Goal: Task Accomplishment & Management: Use online tool/utility

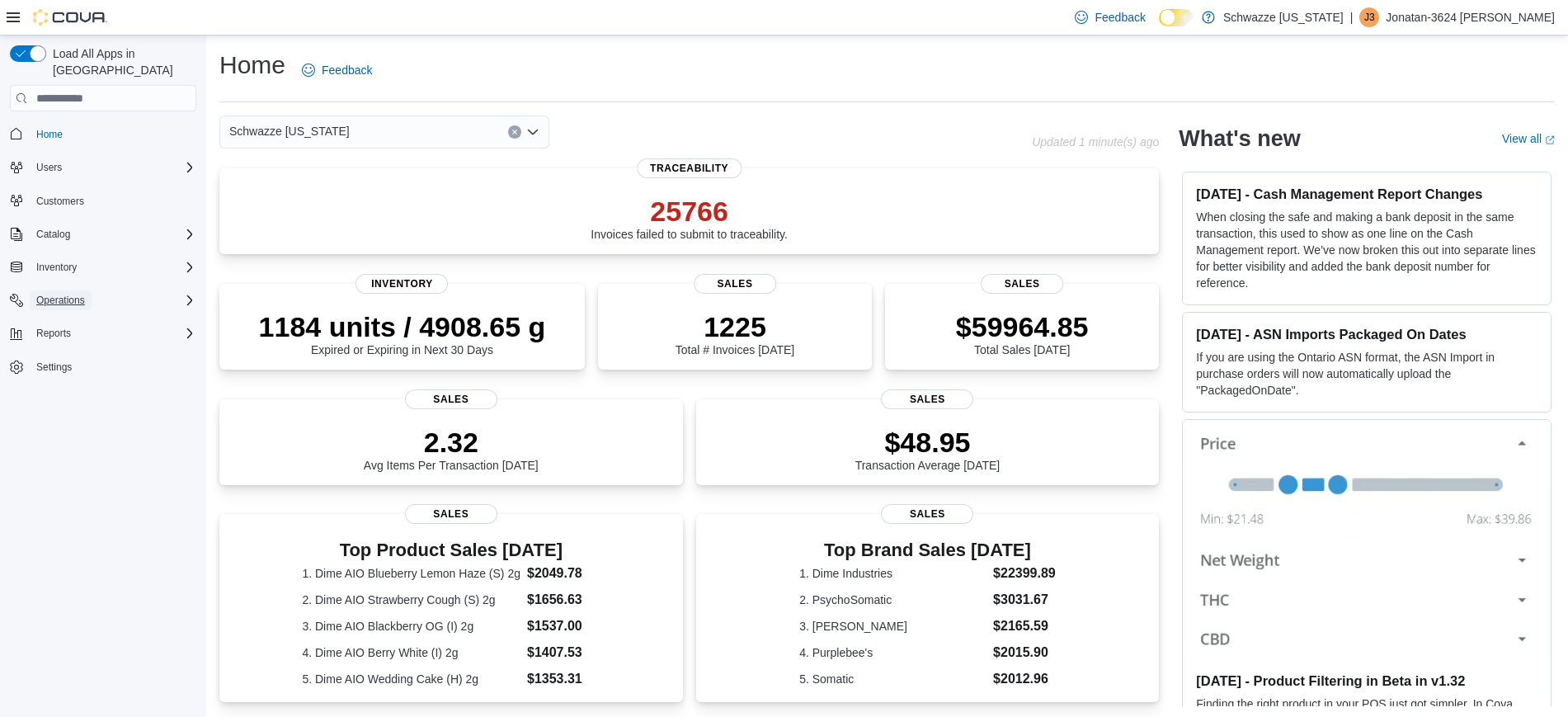
click at [55, 294] on span "Operations" at bounding box center [61, 300] width 49 height 13
click at [82, 317] on span "Cash Management" at bounding box center [71, 324] width 83 height 13
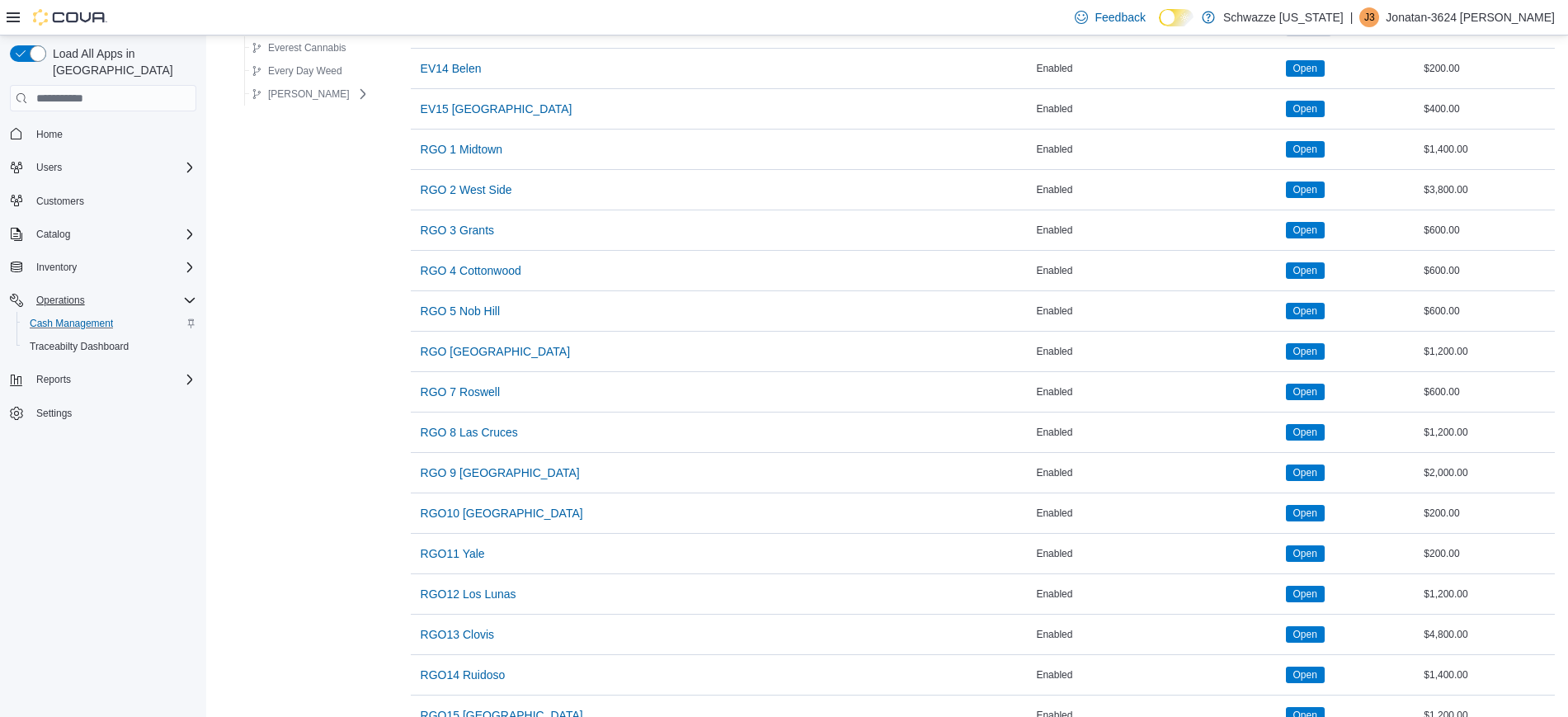
scroll to position [740, 0]
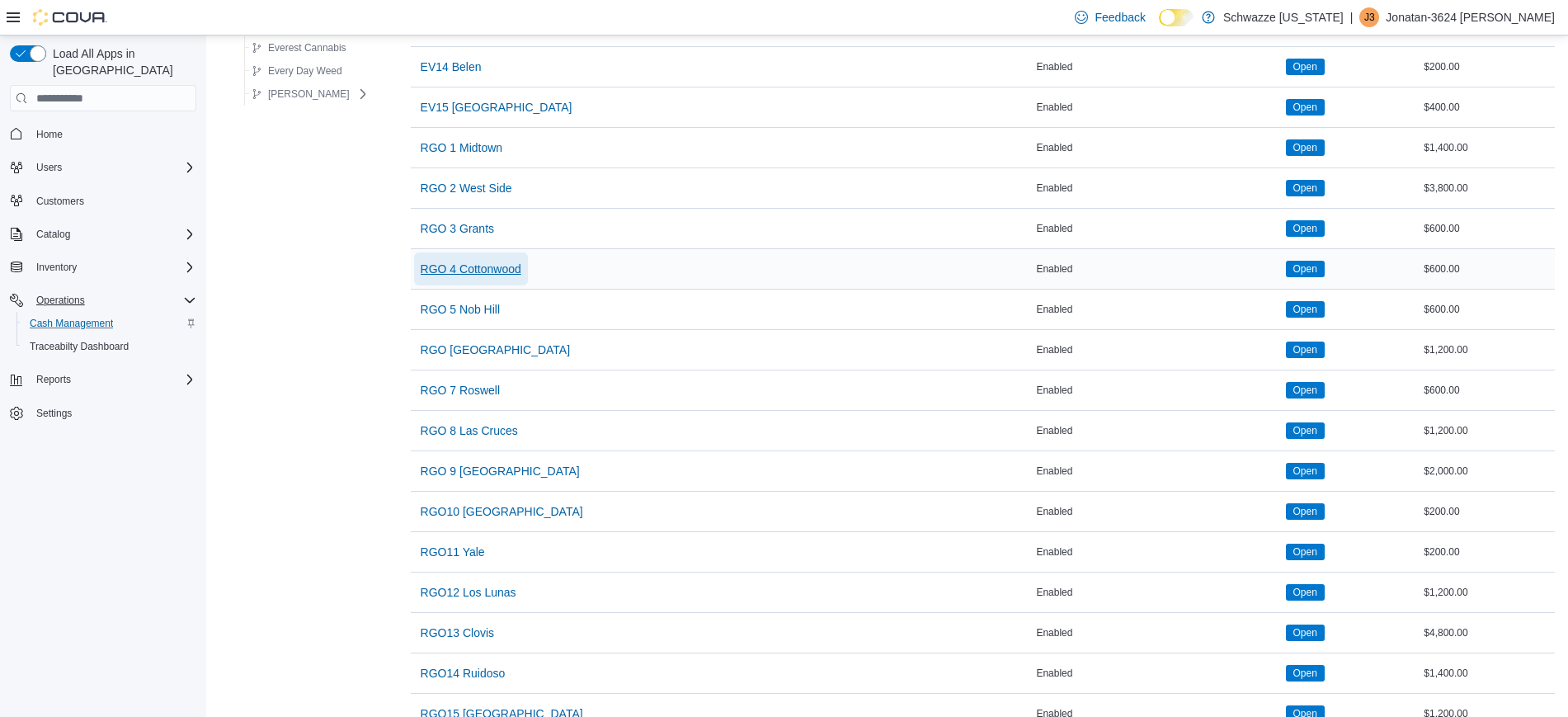
click at [491, 272] on span "RGO 4 Cottonwood" at bounding box center [471, 269] width 101 height 17
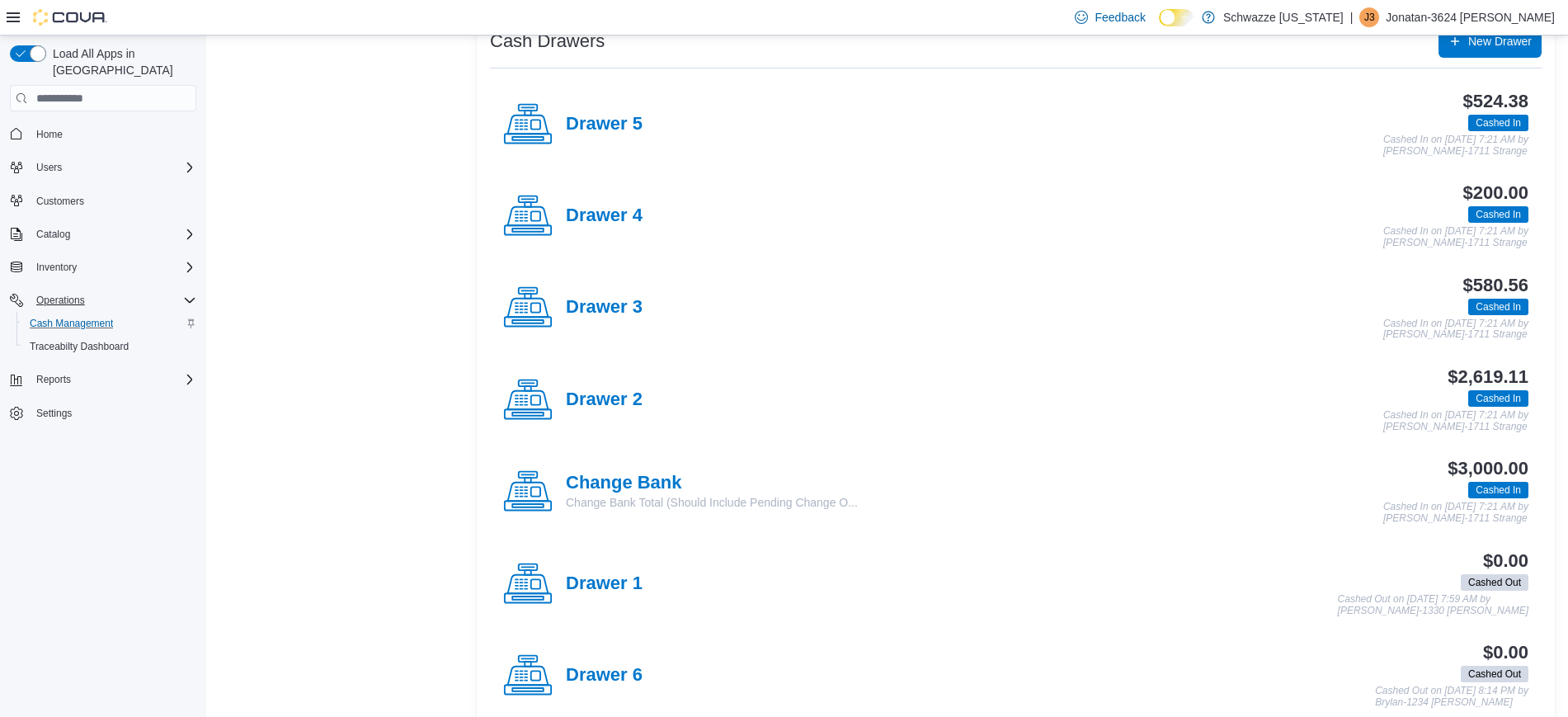
scroll to position [346, 0]
click at [581, 403] on h4 "Drawer 2" at bounding box center [604, 399] width 76 height 21
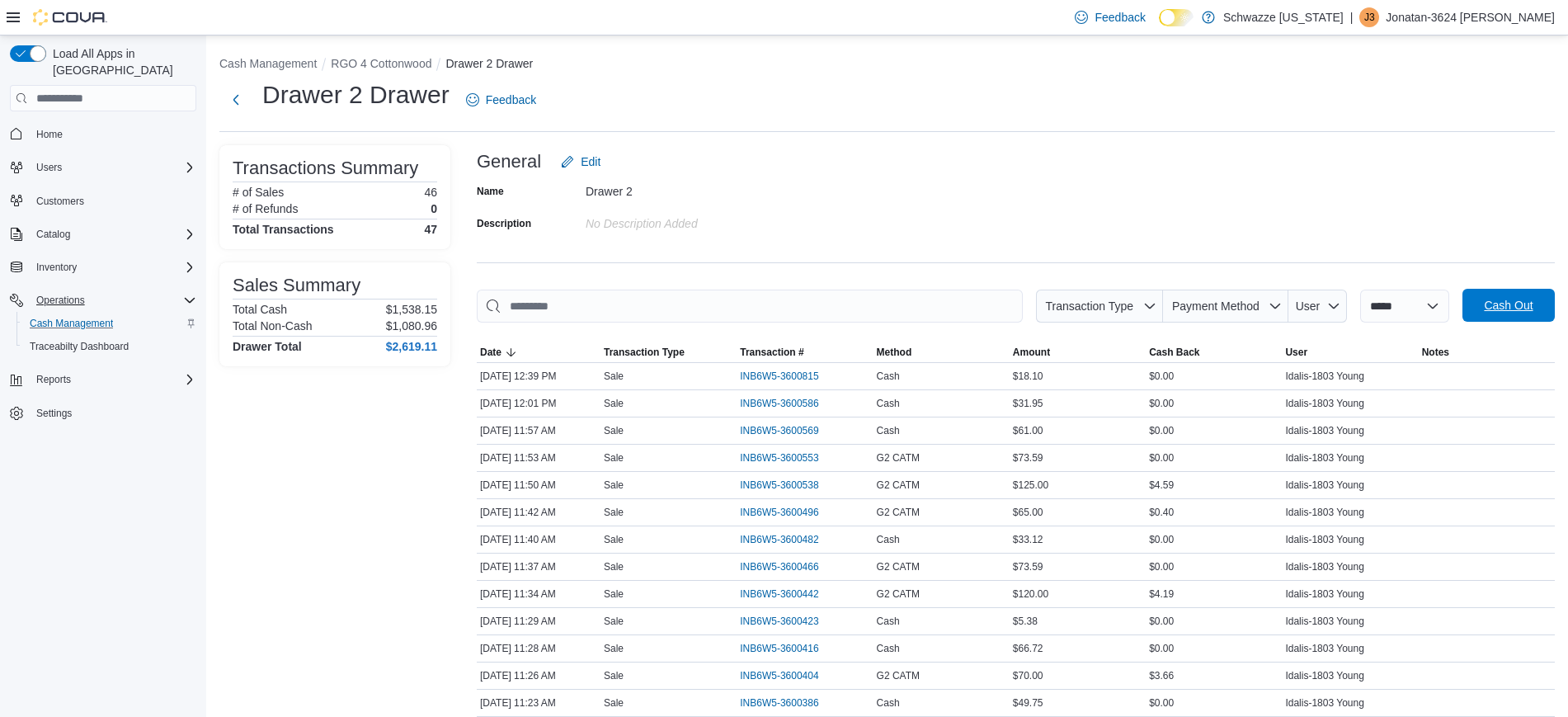
click at [1513, 313] on span "Cash Out" at bounding box center [1509, 305] width 73 height 33
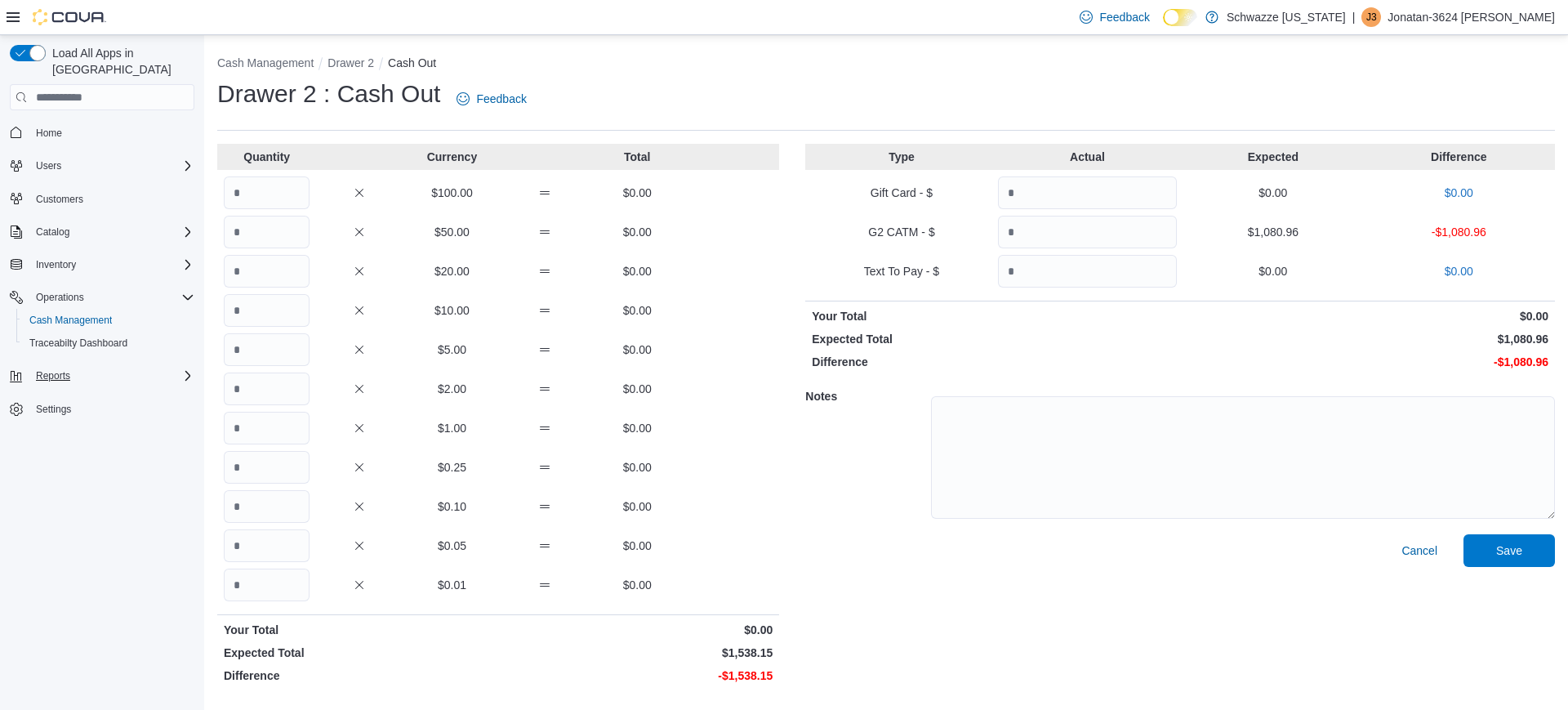
click at [95, 366] on div "Reports" at bounding box center [112, 375] width 165 height 19
click at [94, 255] on div "Inventory" at bounding box center [112, 264] width 165 height 19
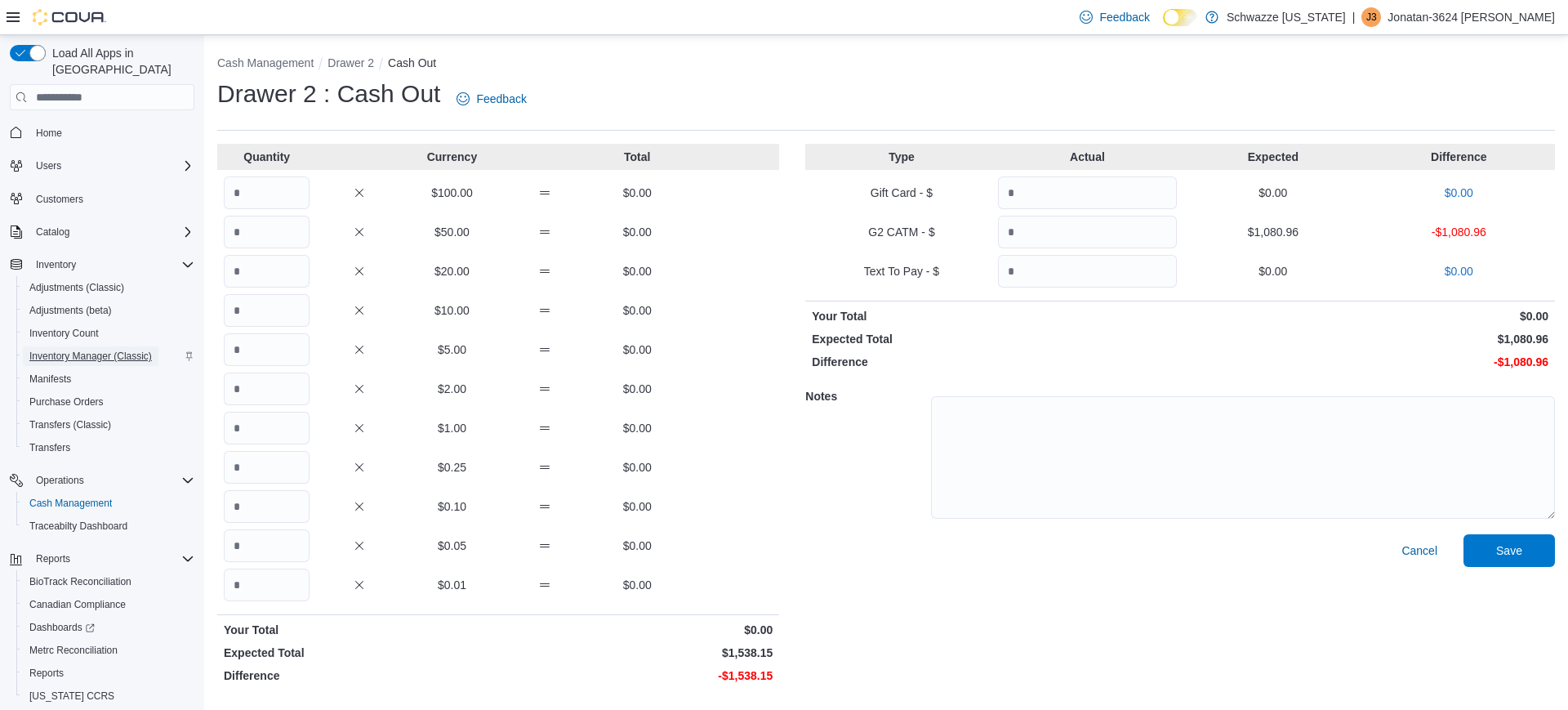
click at [96, 350] on span "Inventory Manager (Classic)" at bounding box center [90, 356] width 123 height 13
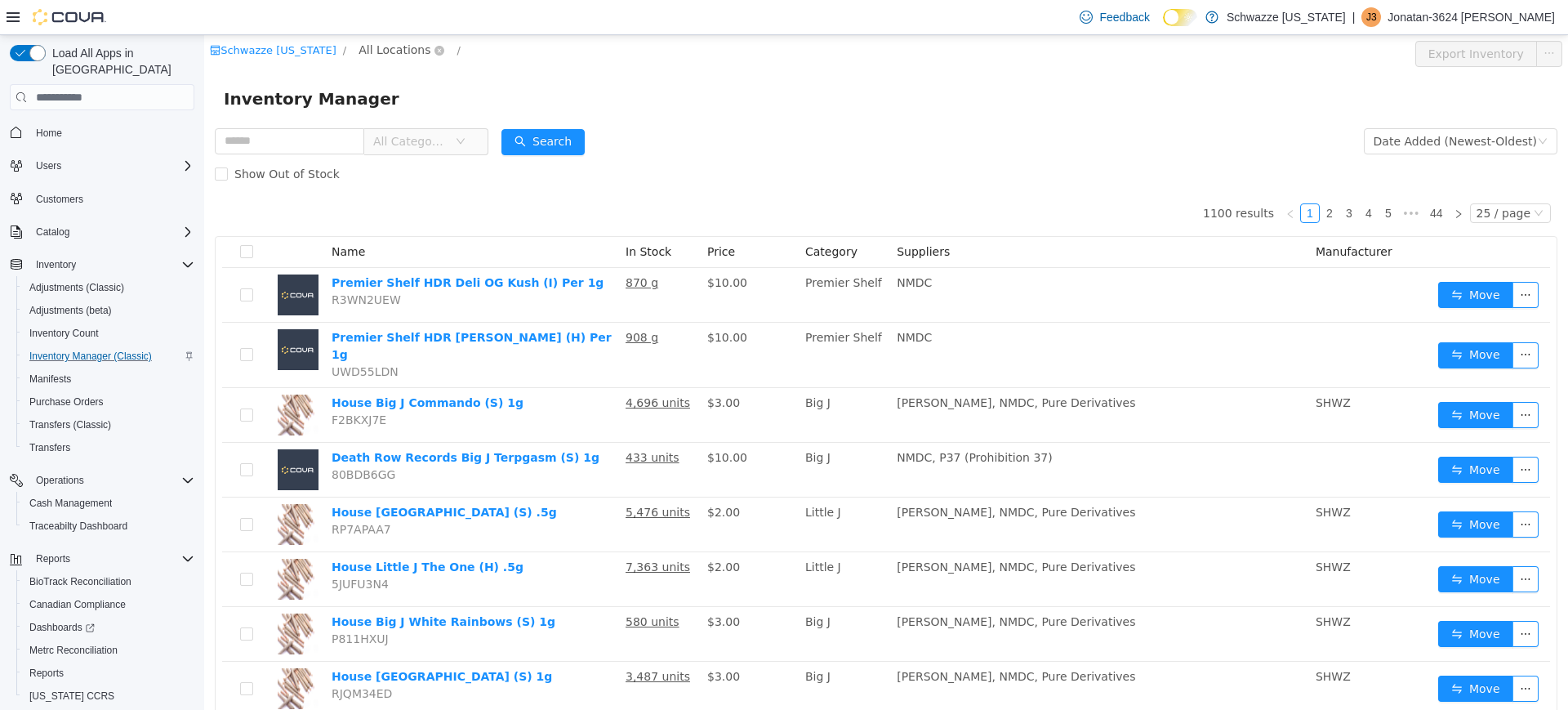
click at [401, 46] on span "All Locations" at bounding box center [394, 49] width 72 height 18
type input "***"
click at [446, 168] on span "RGO 4 Cottonwood" at bounding box center [457, 166] width 110 height 13
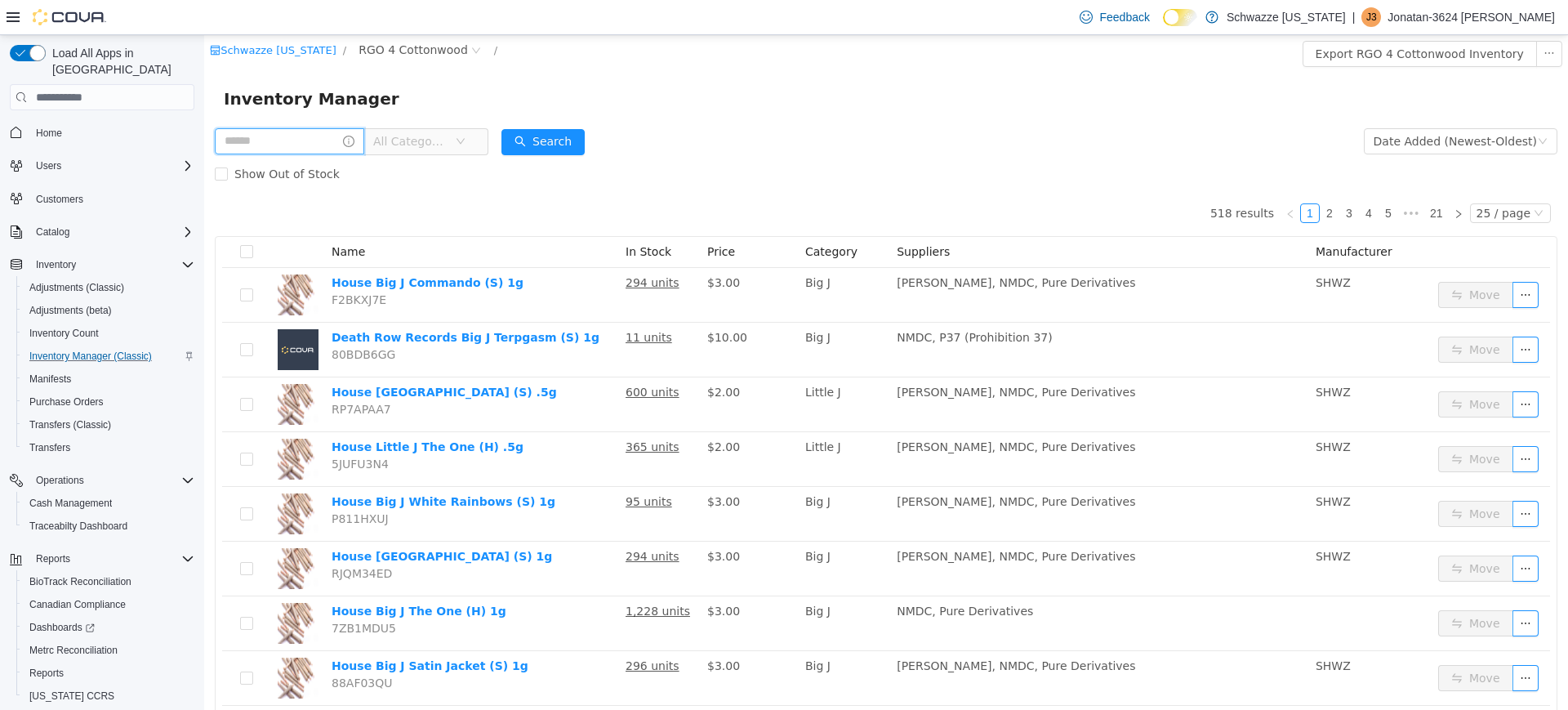
click at [299, 141] on input "text" at bounding box center [290, 141] width 150 height 26
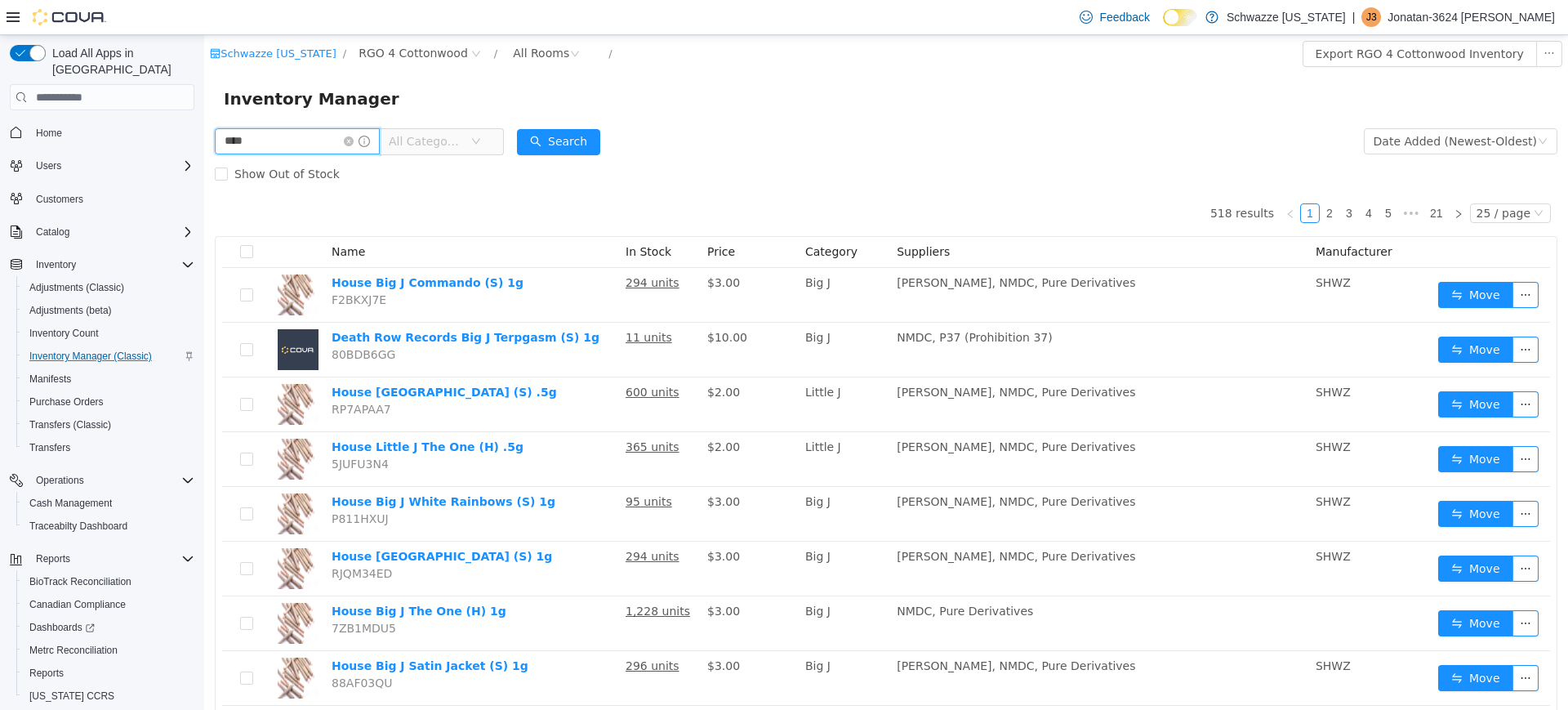
type input "****"
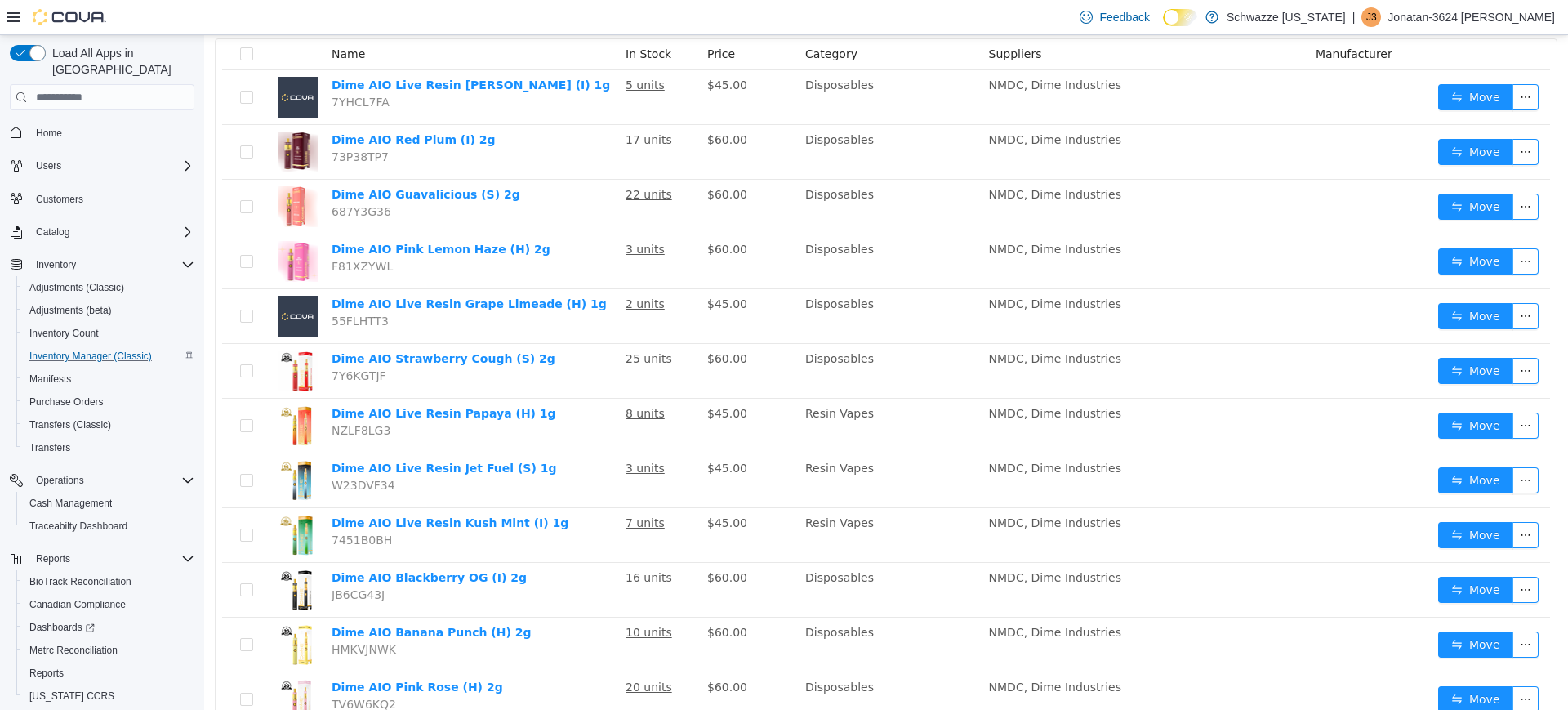
scroll to position [194, 0]
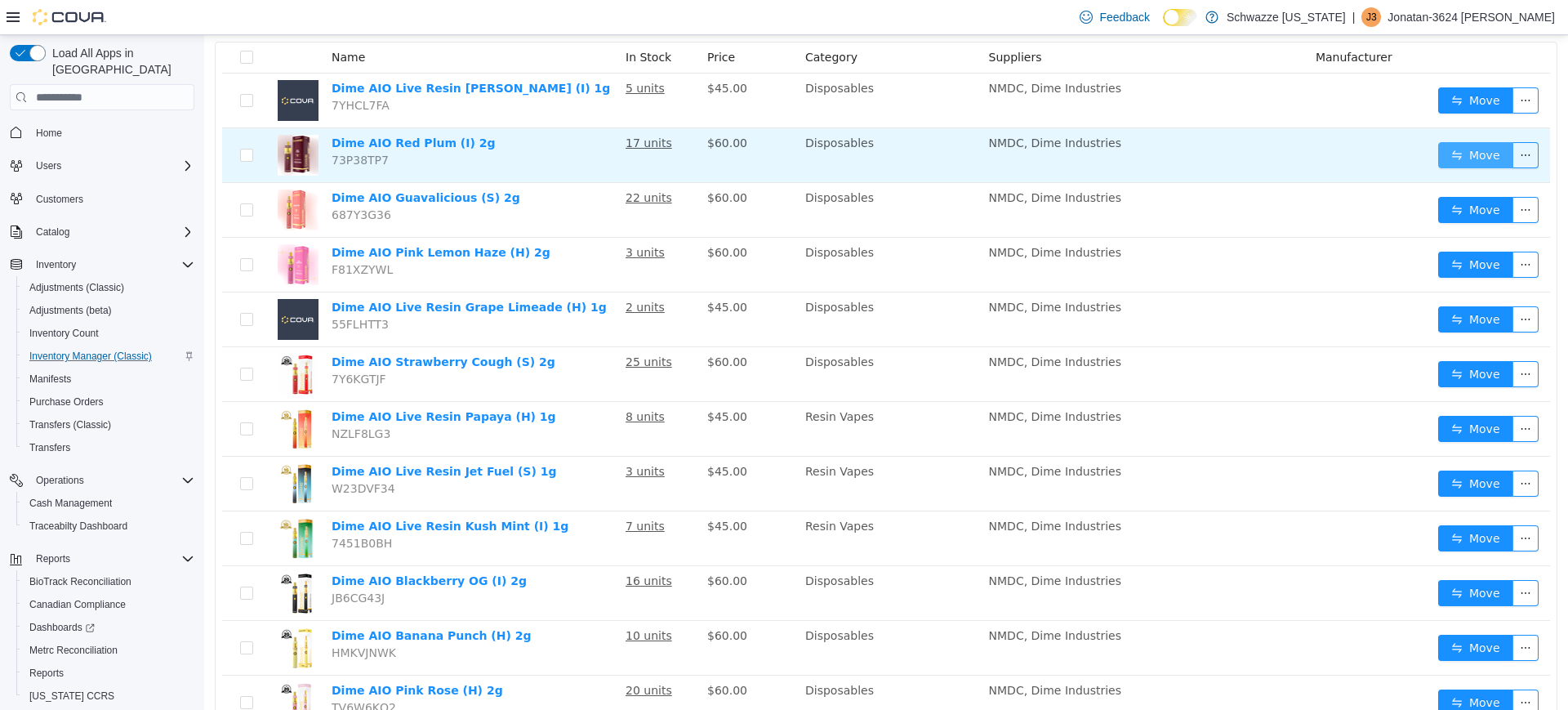
click at [1478, 152] on button "Move" at bounding box center [1475, 155] width 75 height 26
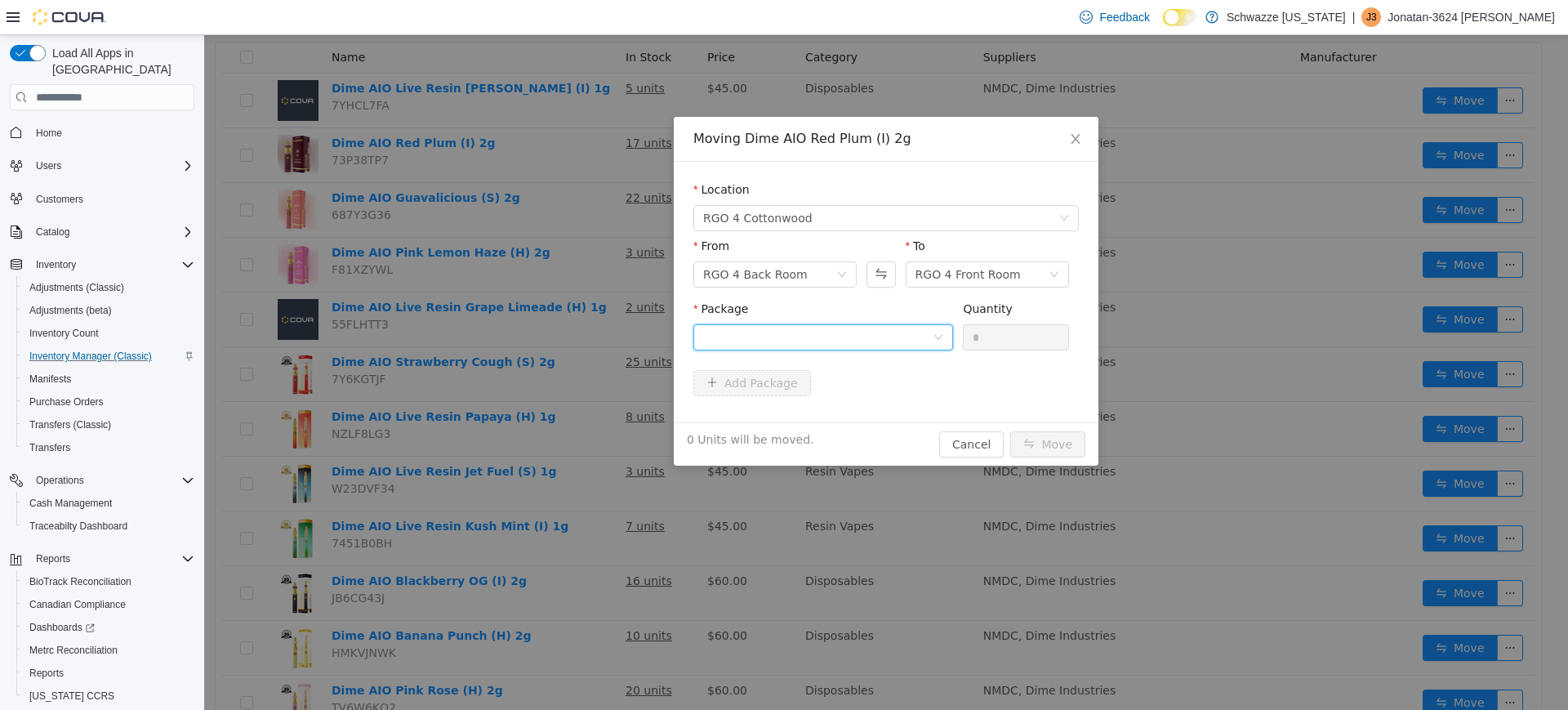
click at [786, 343] on div at bounding box center [817, 337] width 230 height 25
click at [789, 418] on span "Quantity : 10 Units" at bounding box center [753, 414] width 100 height 13
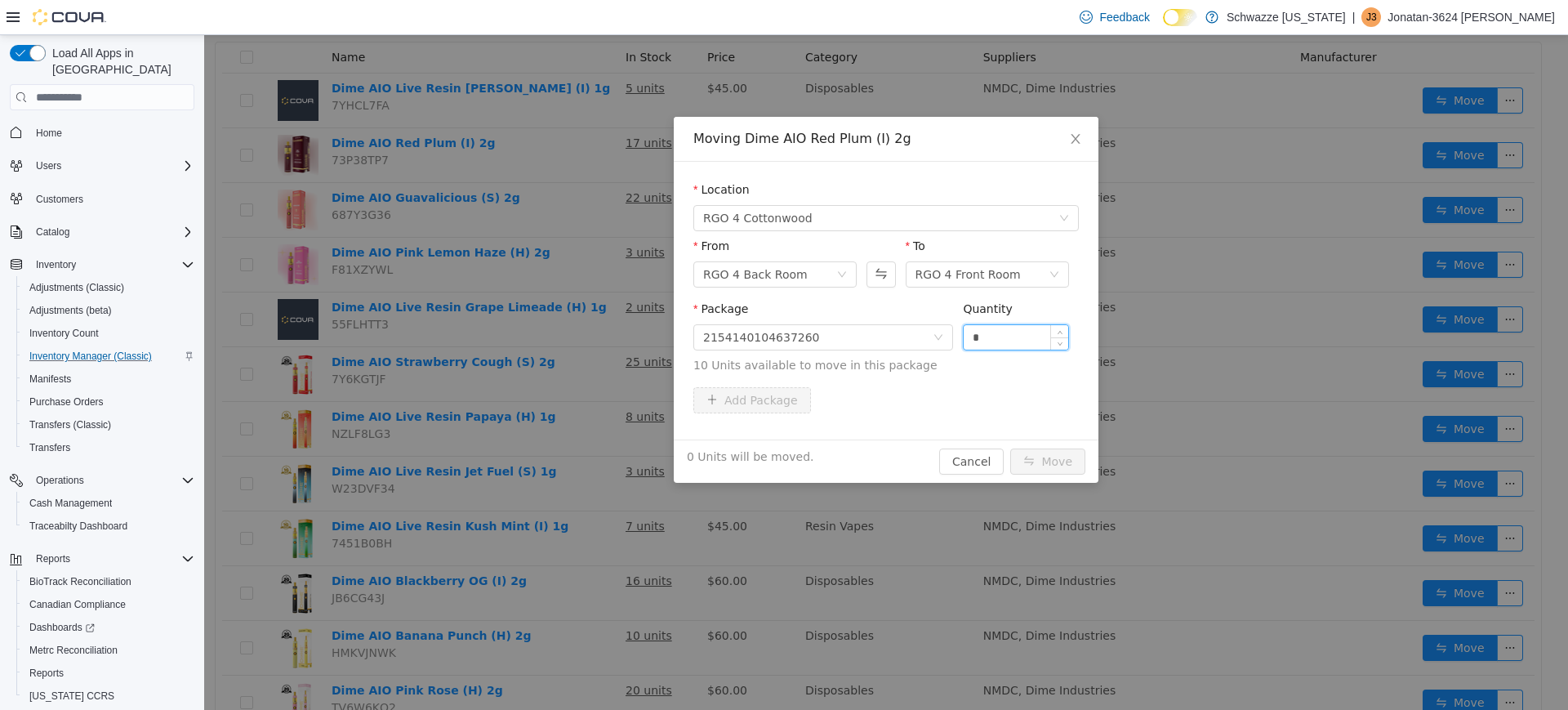
click at [1026, 344] on input "*" at bounding box center [1016, 337] width 104 height 25
click at [1010, 449] on button "Move" at bounding box center [1047, 462] width 75 height 26
type input "****"
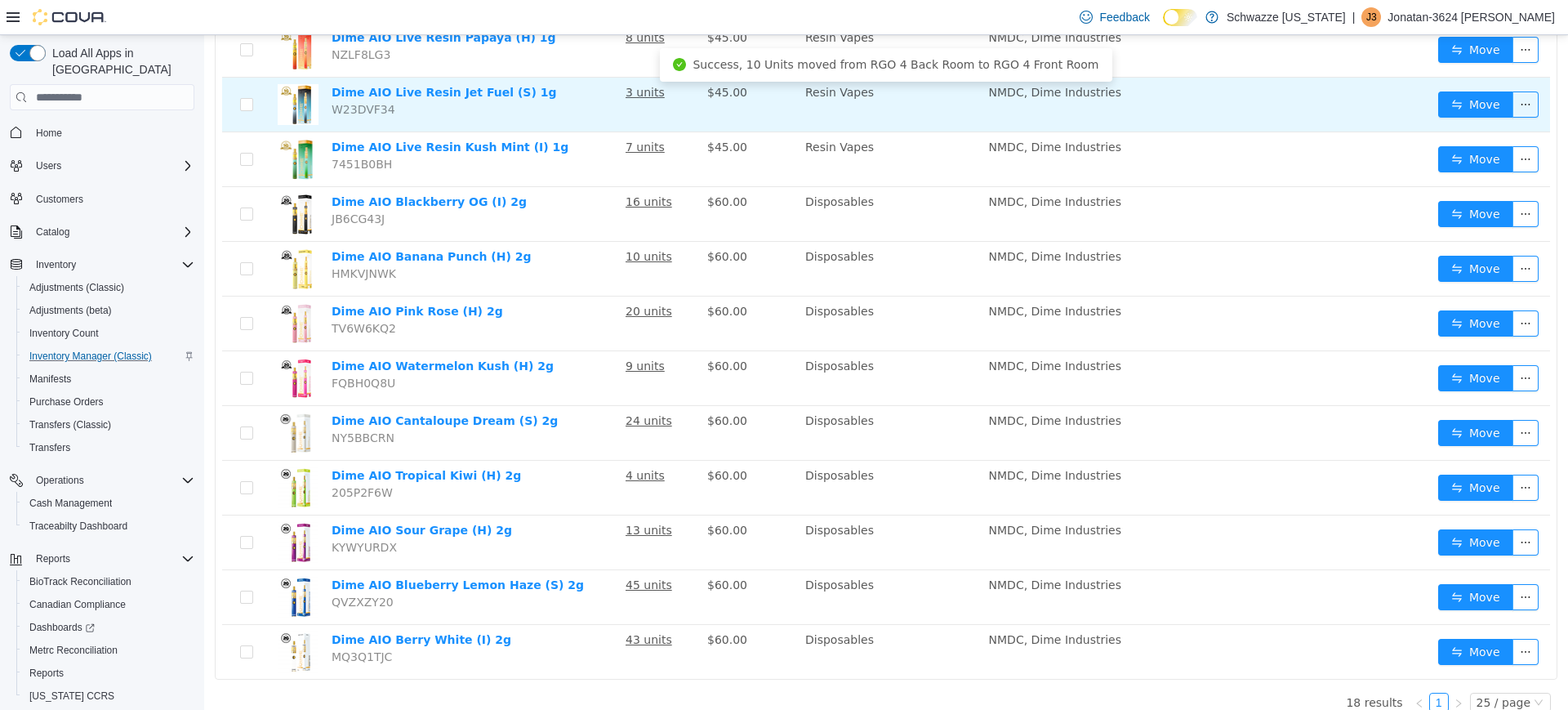
scroll to position [590, 0]
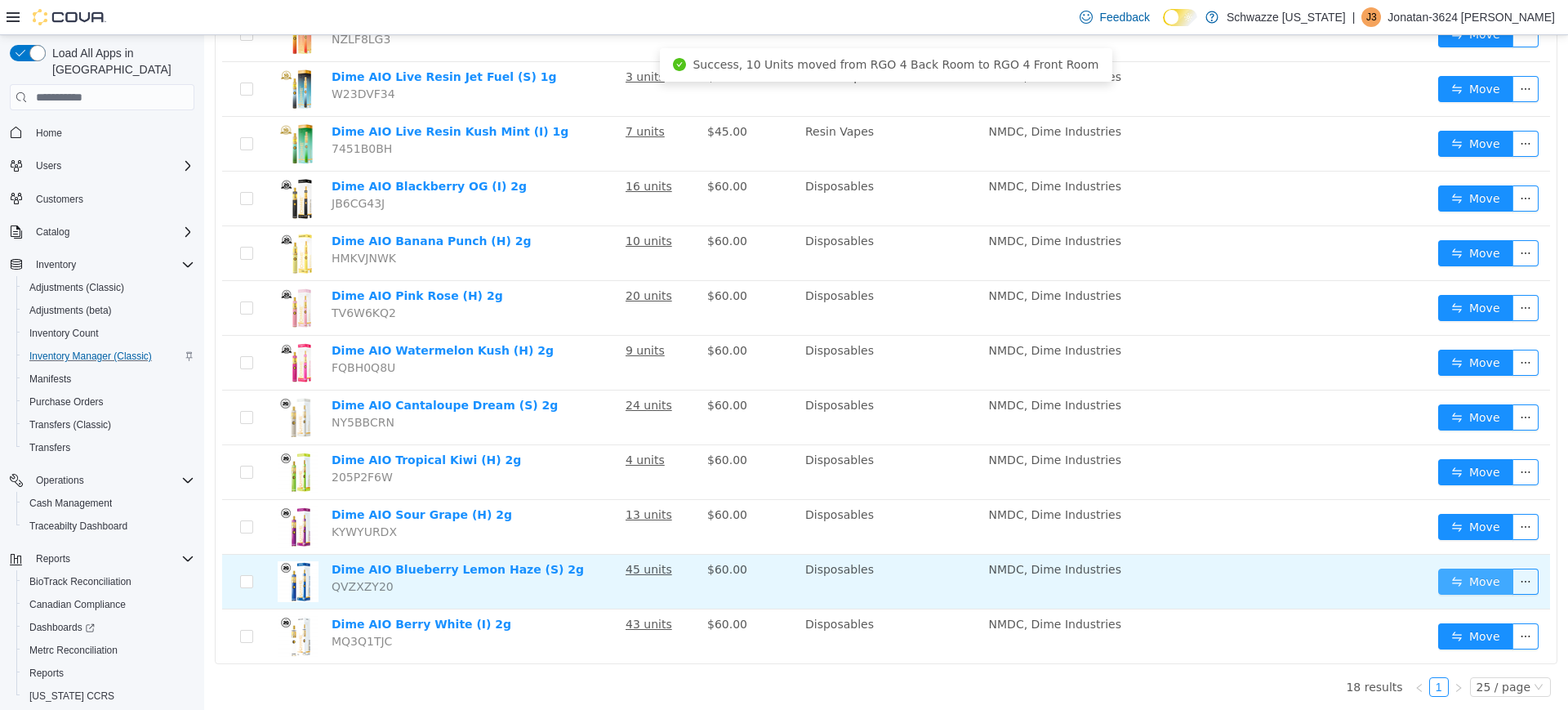
click at [1463, 573] on button "Move" at bounding box center [1475, 582] width 75 height 26
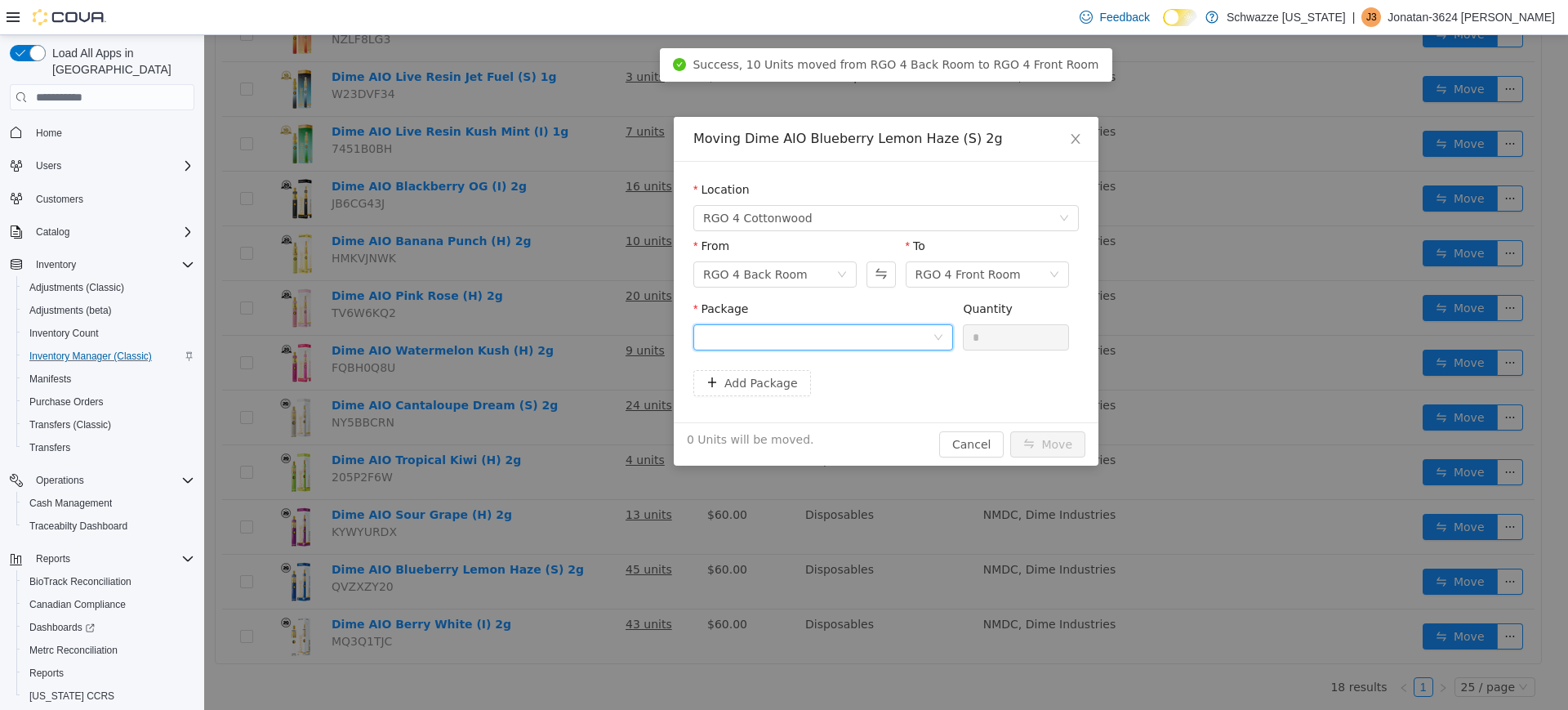
click at [838, 324] on div at bounding box center [823, 337] width 259 height 26
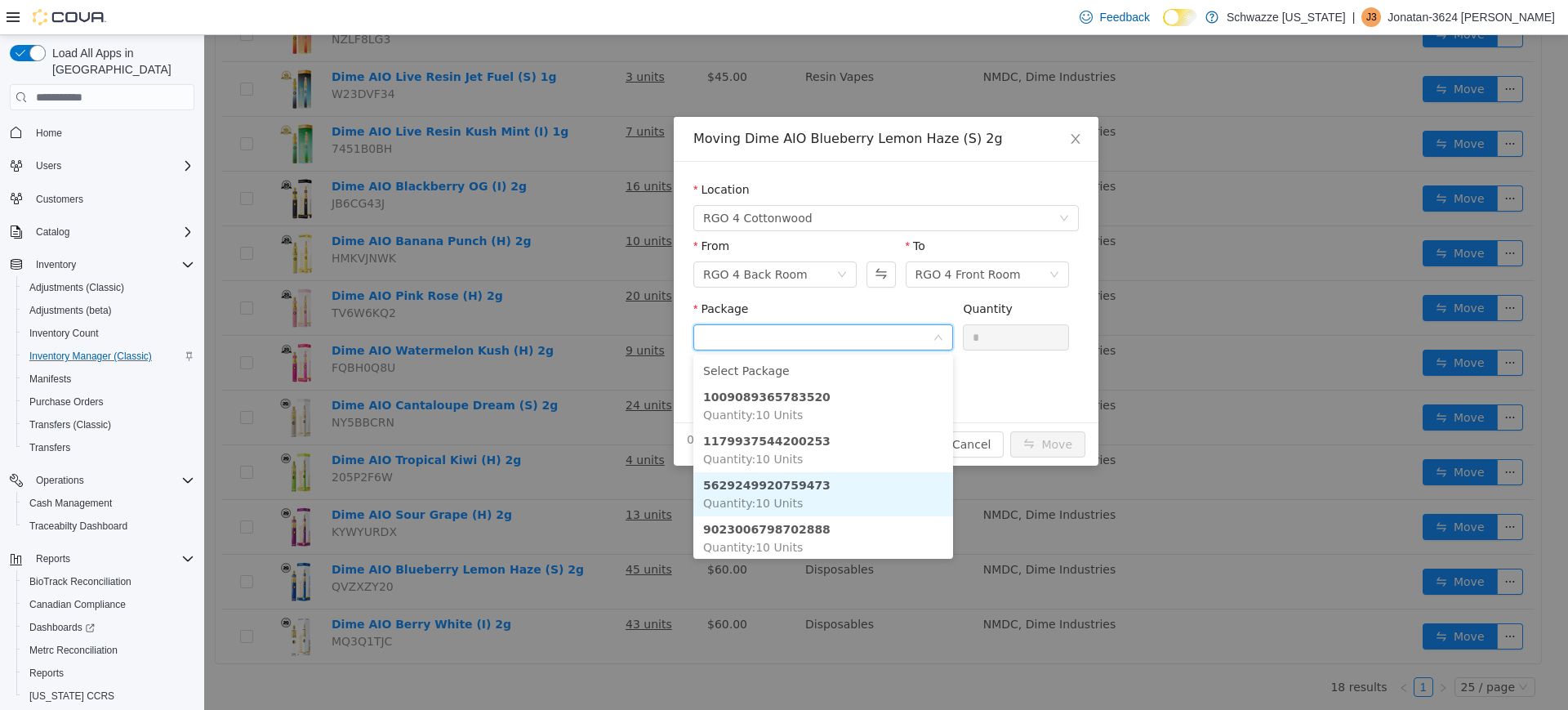
click at [870, 490] on li "5629249920759473 Quantity : 10 Units" at bounding box center [823, 494] width 259 height 44
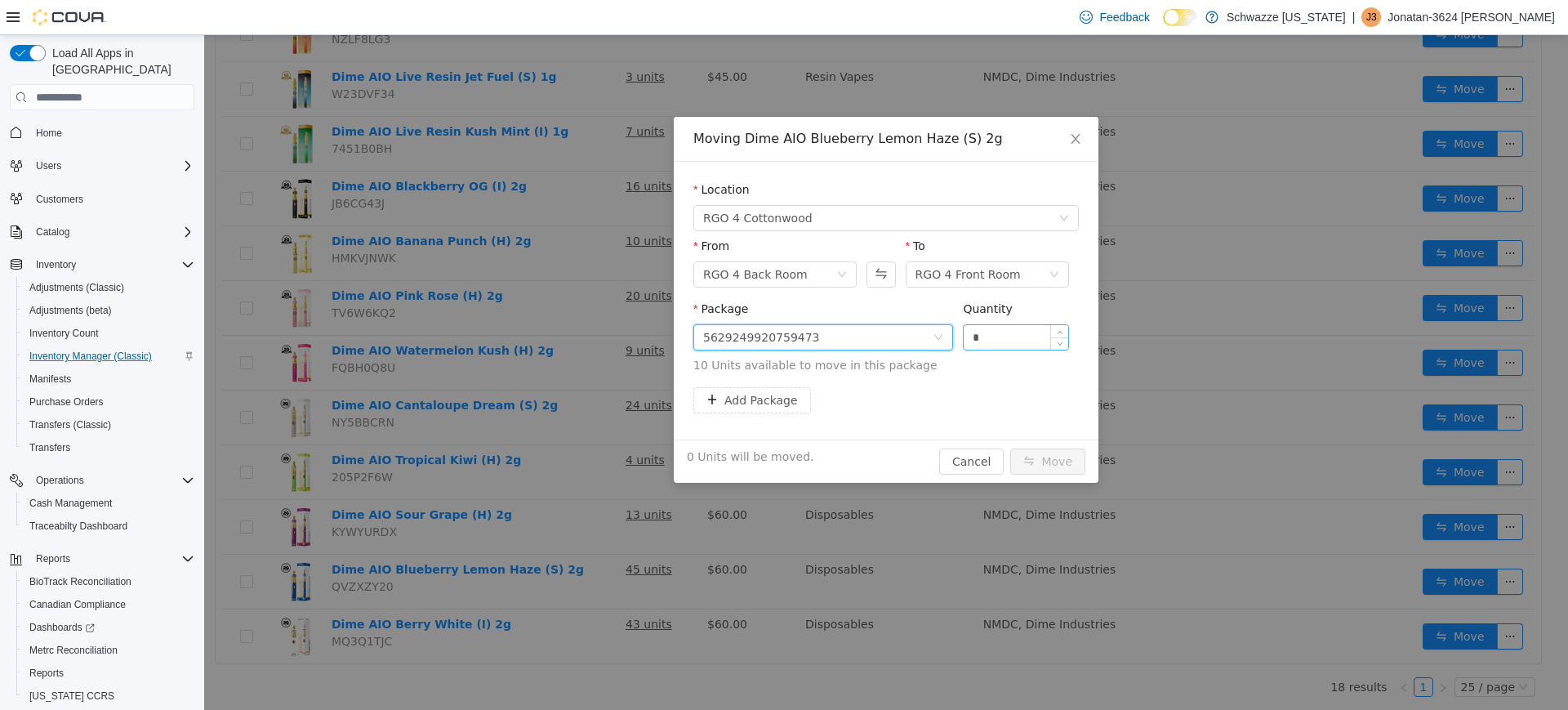
click at [1002, 328] on input "*" at bounding box center [1016, 337] width 104 height 25
type input "***"
click at [1010, 449] on button "Move" at bounding box center [1047, 462] width 75 height 26
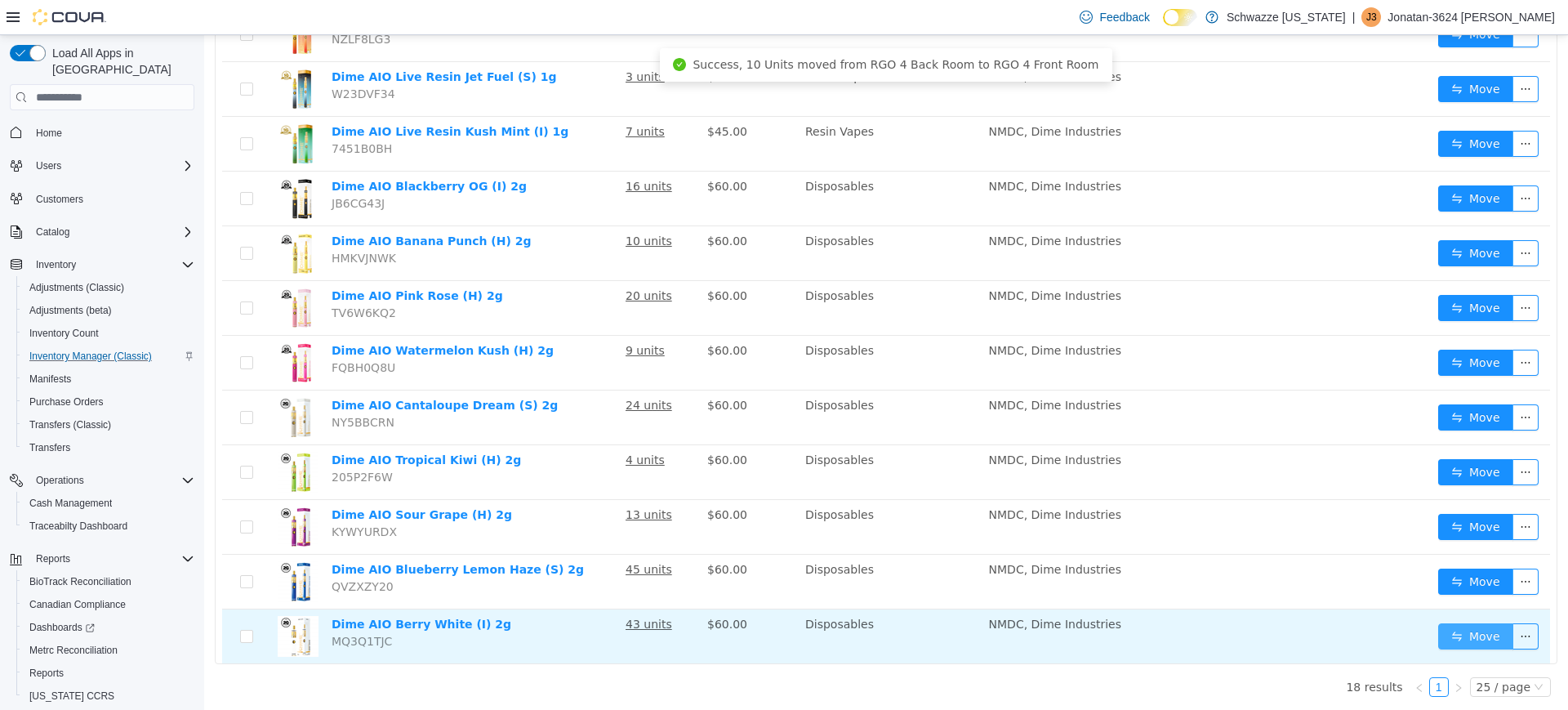
click at [1476, 630] on button "Move" at bounding box center [1475, 636] width 75 height 26
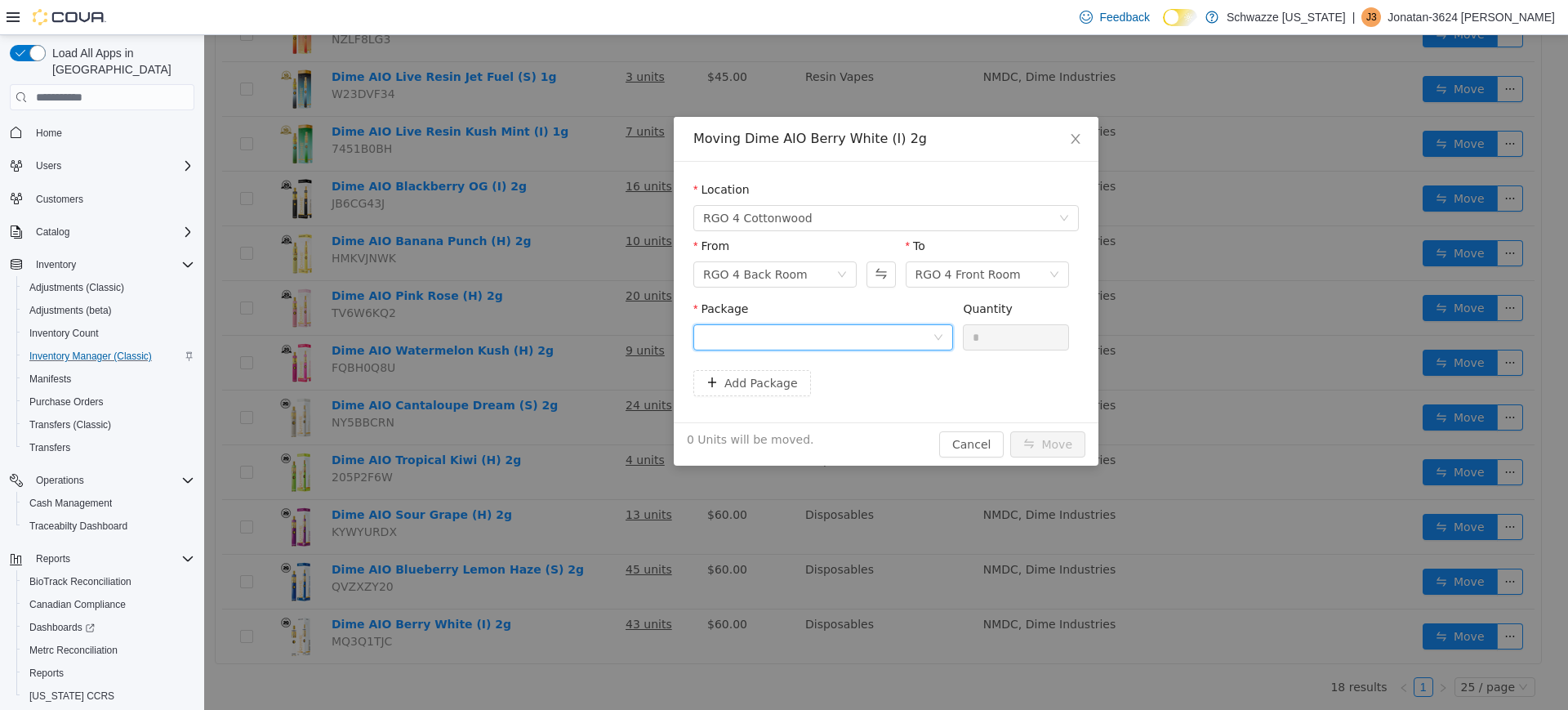
click at [859, 331] on div at bounding box center [817, 337] width 230 height 25
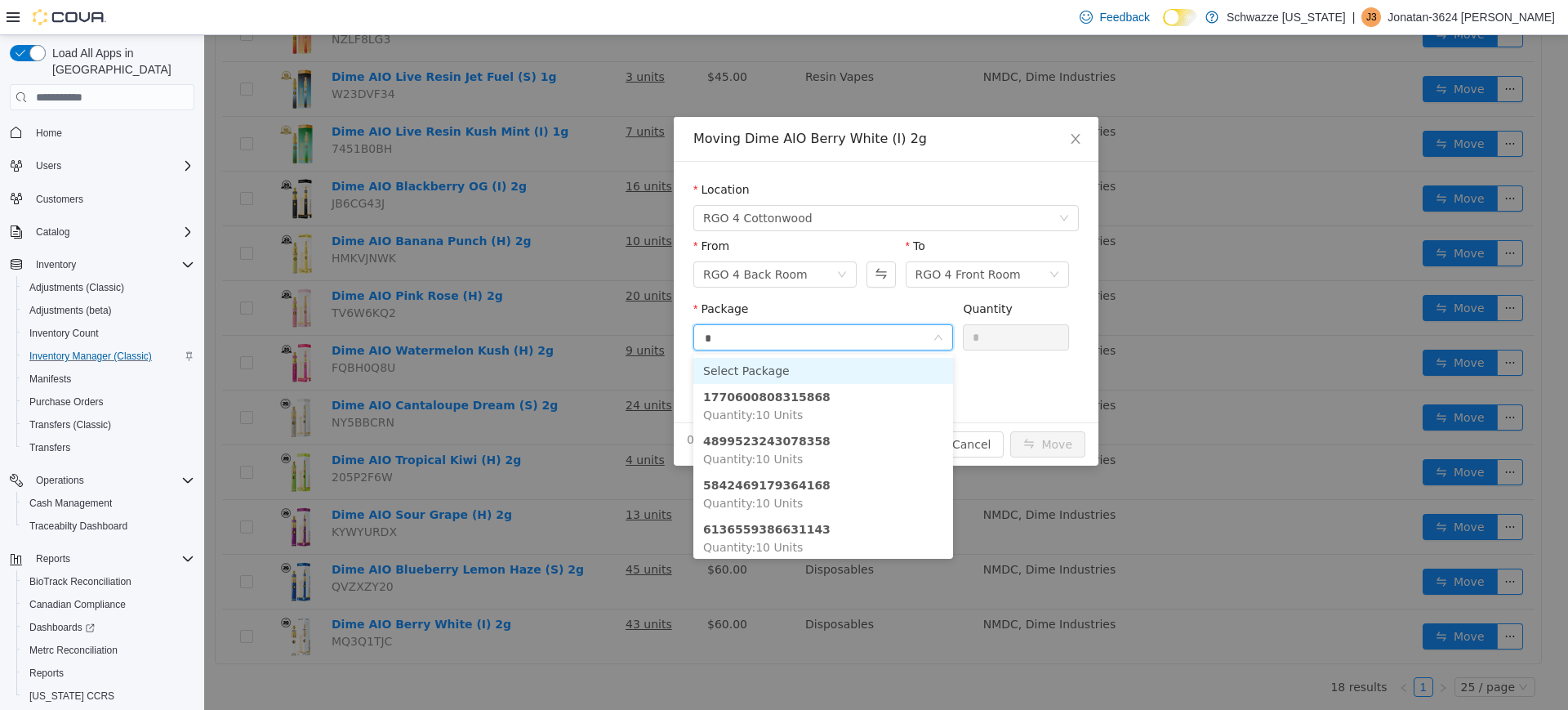
type input "**"
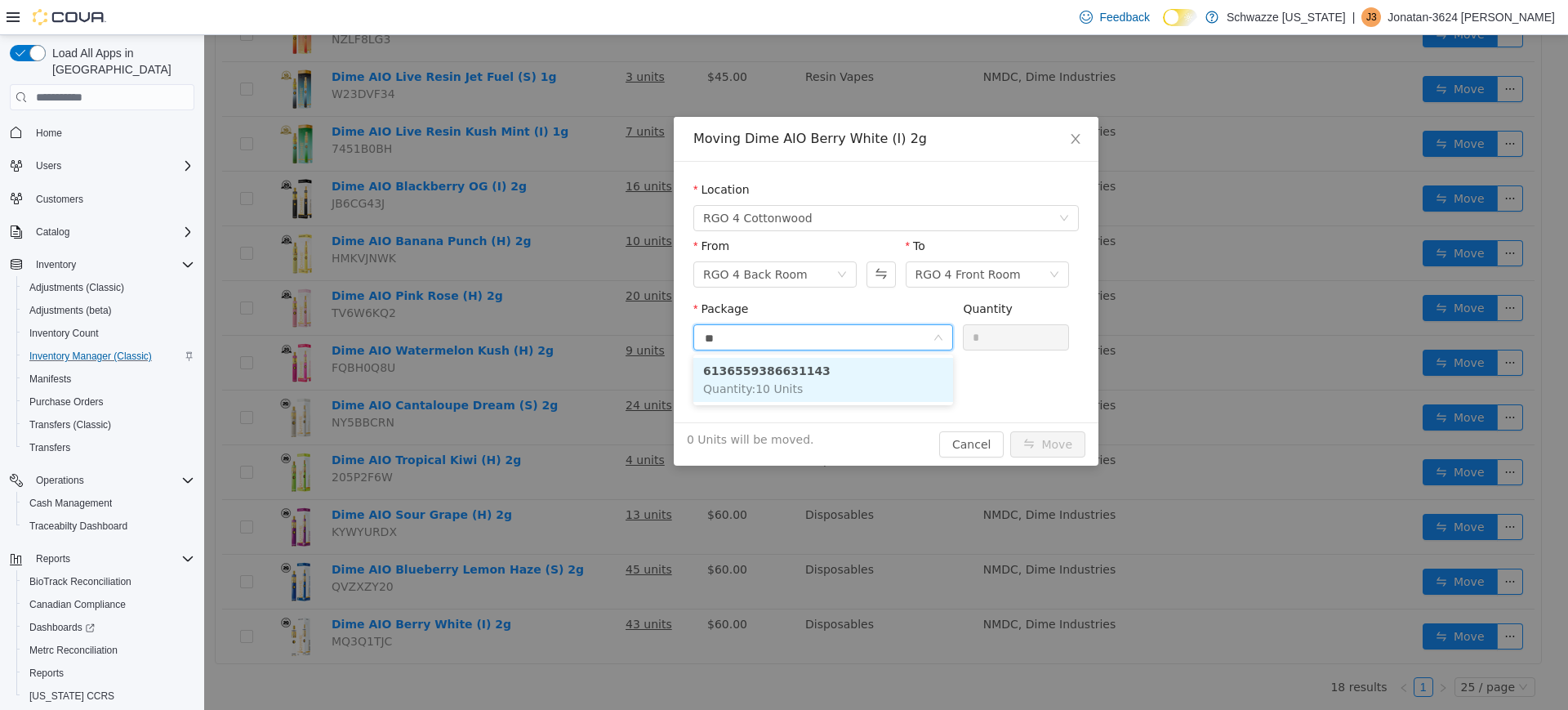
click at [847, 378] on li "6136559386631143 Quantity : 10 Units" at bounding box center [823, 379] width 259 height 44
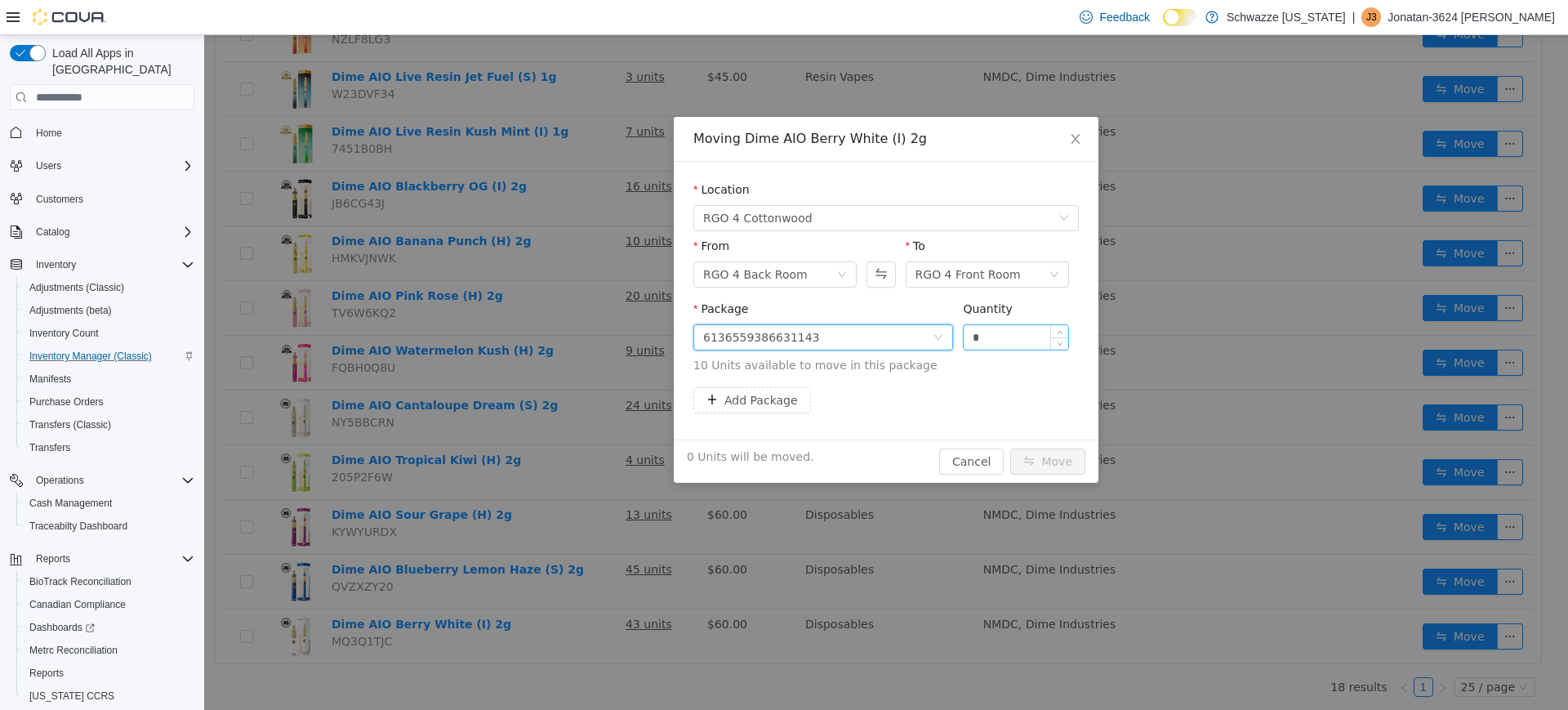
click at [999, 340] on input "*" at bounding box center [1016, 337] width 104 height 25
type input "***"
click at [1010, 449] on button "Move" at bounding box center [1047, 462] width 75 height 26
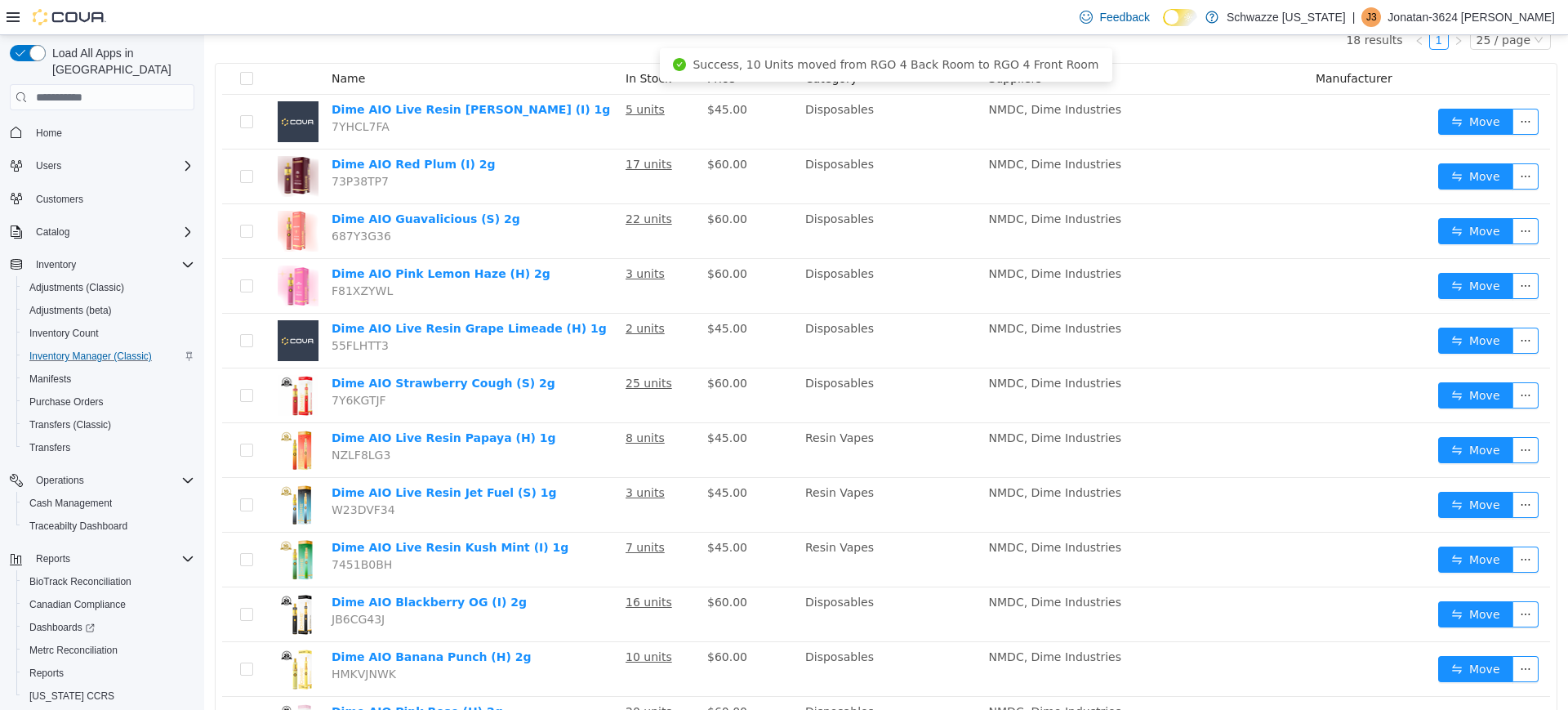
scroll to position [182, 0]
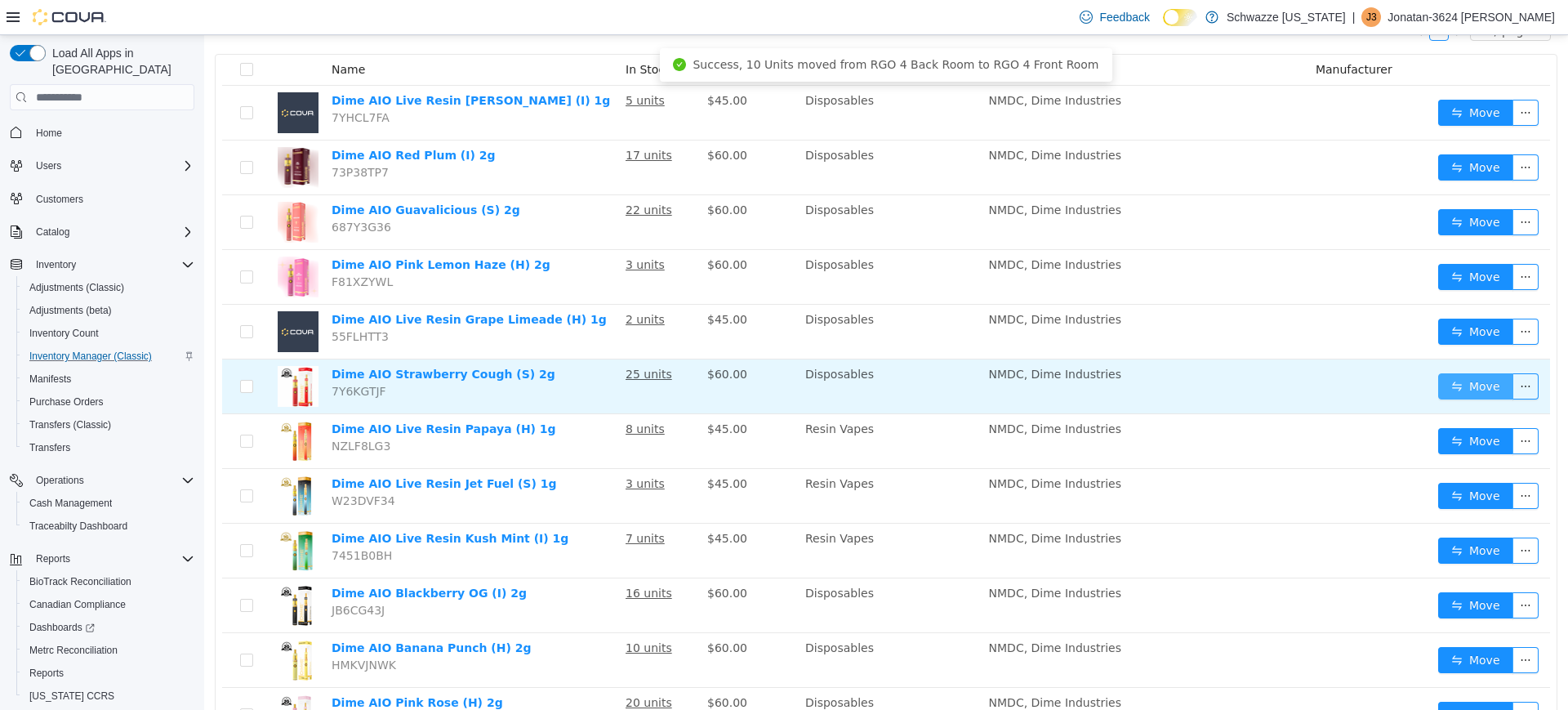
click at [1475, 378] on button "Move" at bounding box center [1475, 386] width 75 height 26
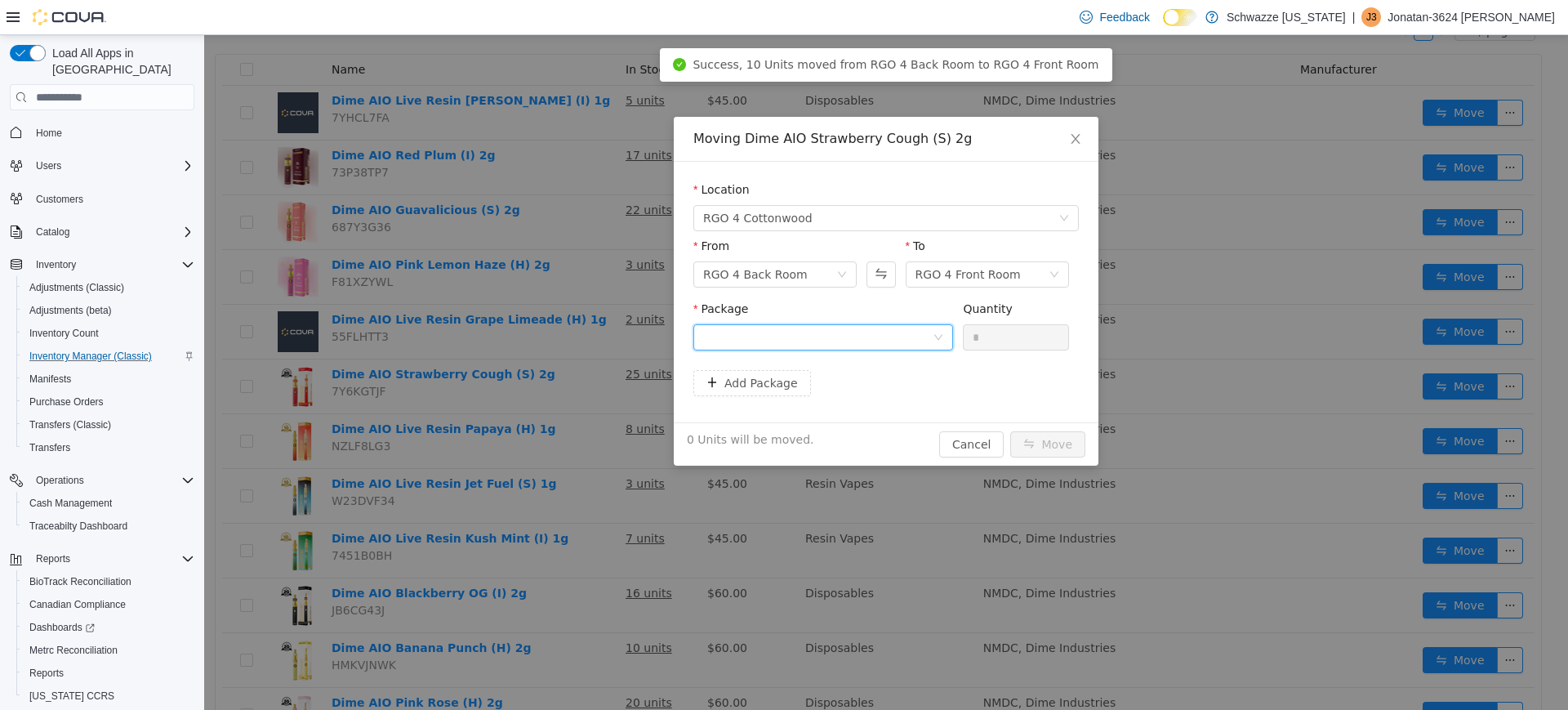
click at [817, 339] on div at bounding box center [817, 337] width 230 height 25
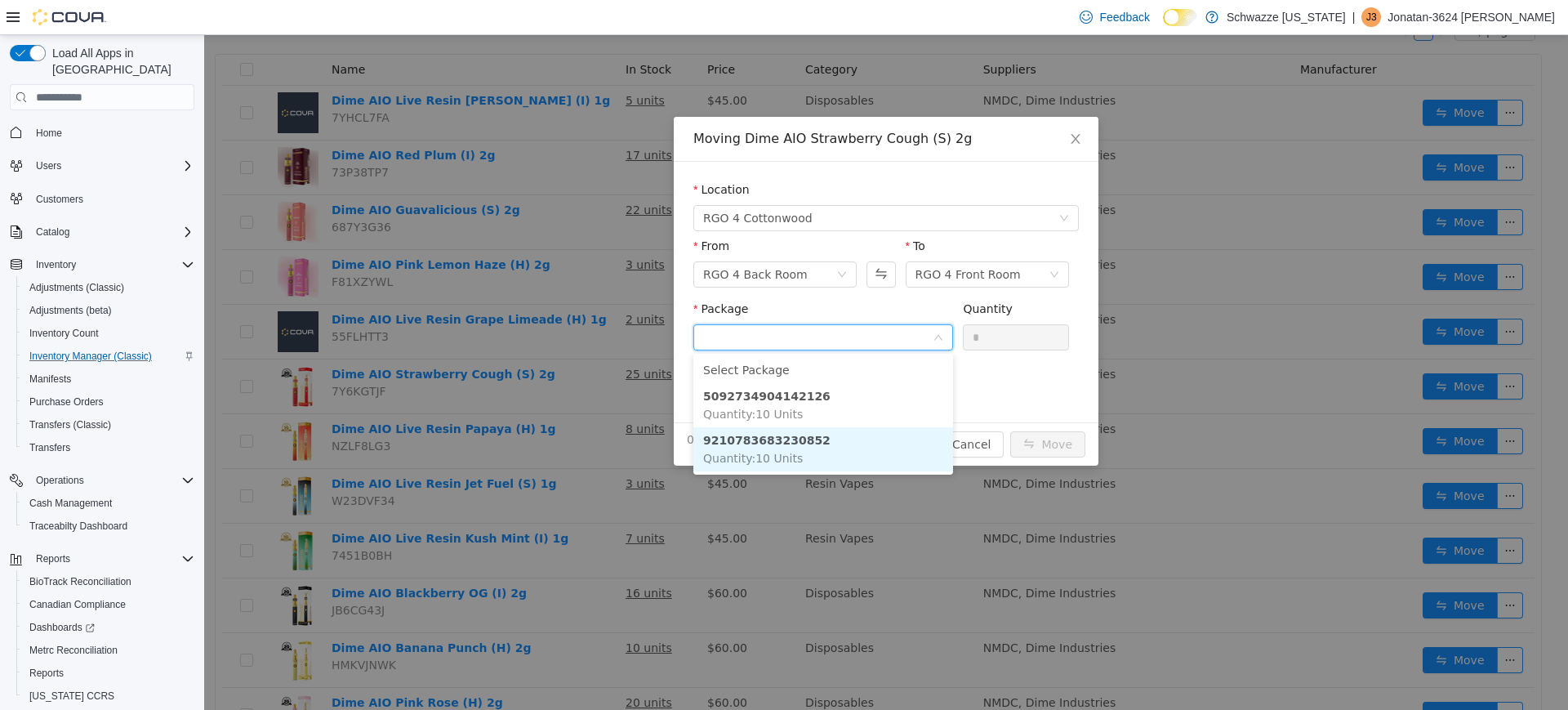
click at [851, 437] on li "9210783683230852 Quantity : 10 Units" at bounding box center [823, 450] width 259 height 44
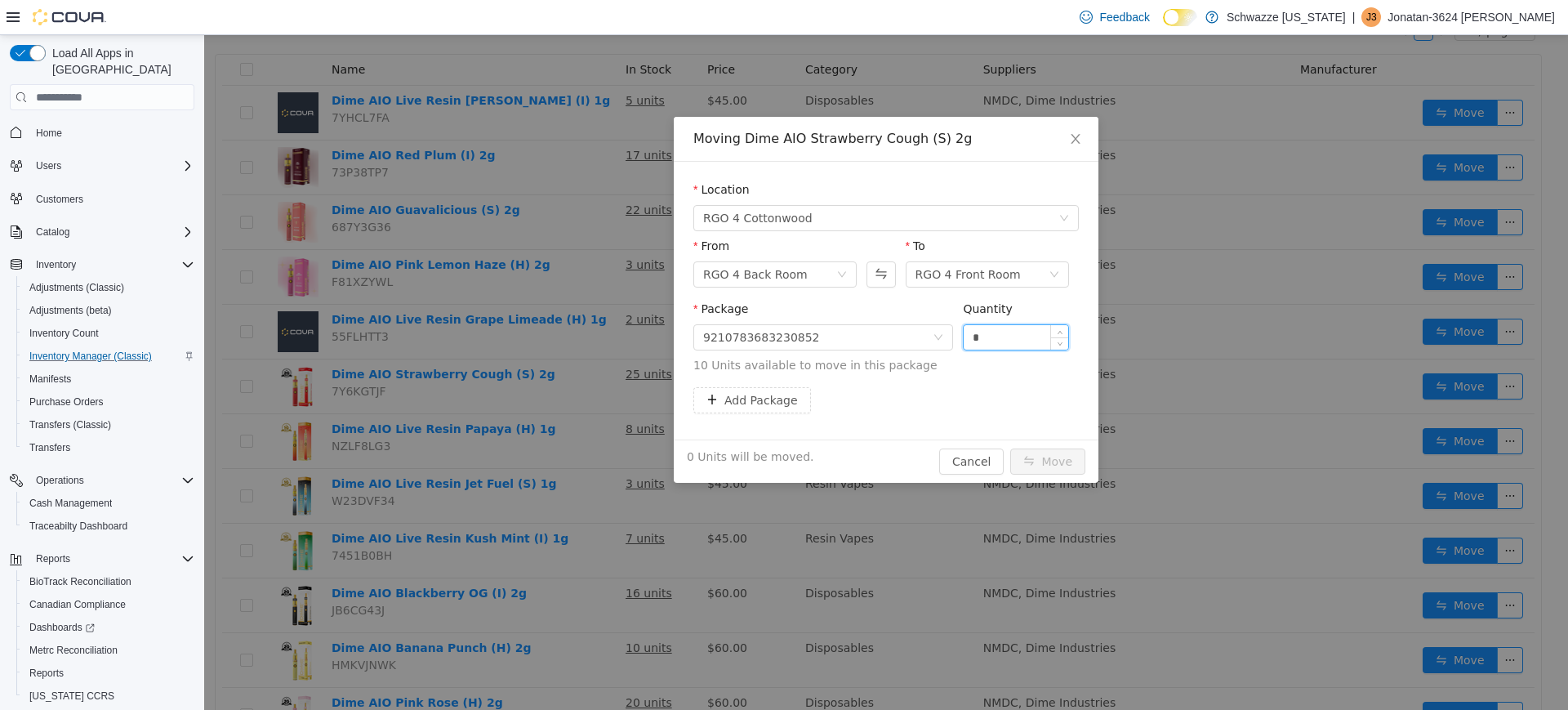
click at [1018, 333] on input "*" at bounding box center [1016, 337] width 104 height 25
type input "***"
click at [1010, 449] on button "Move" at bounding box center [1047, 462] width 75 height 26
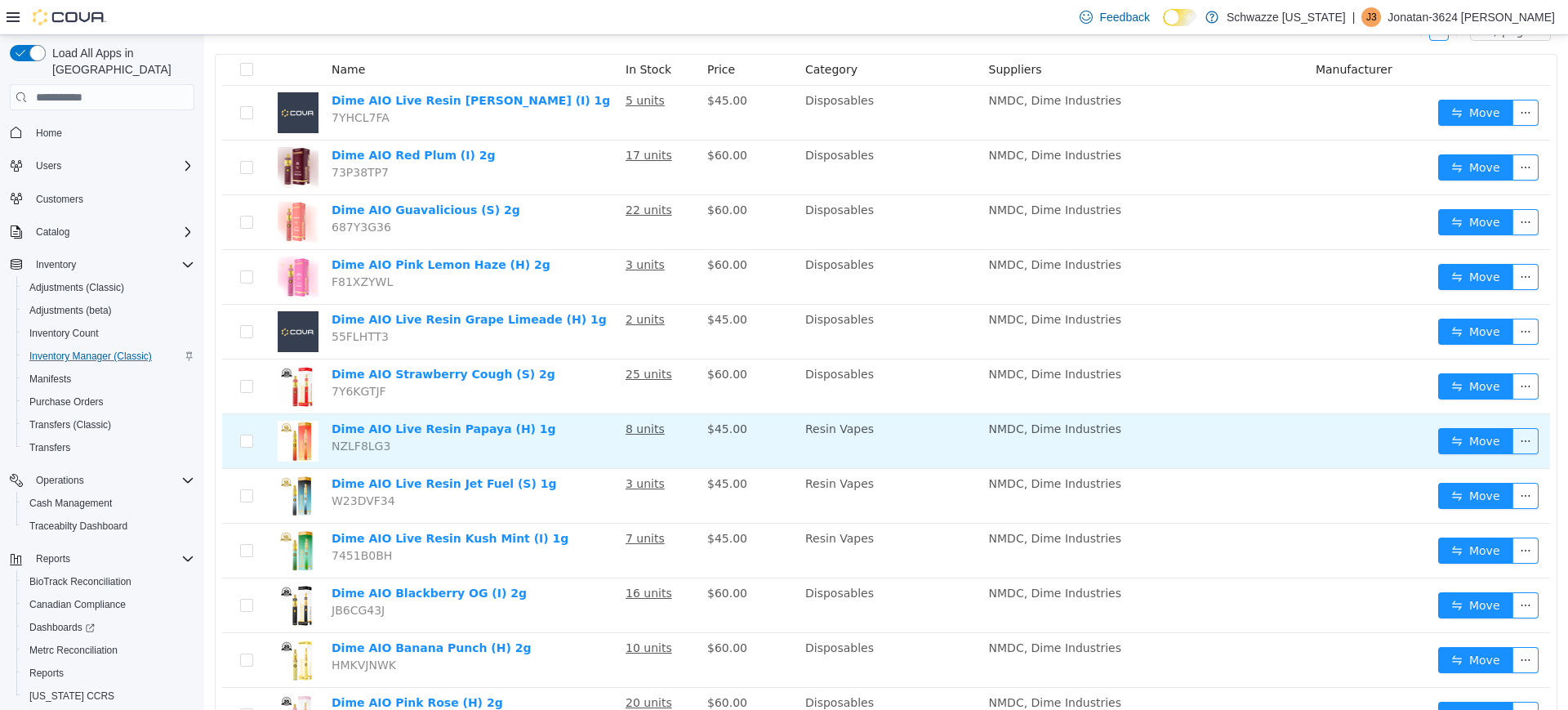
scroll to position [194, 0]
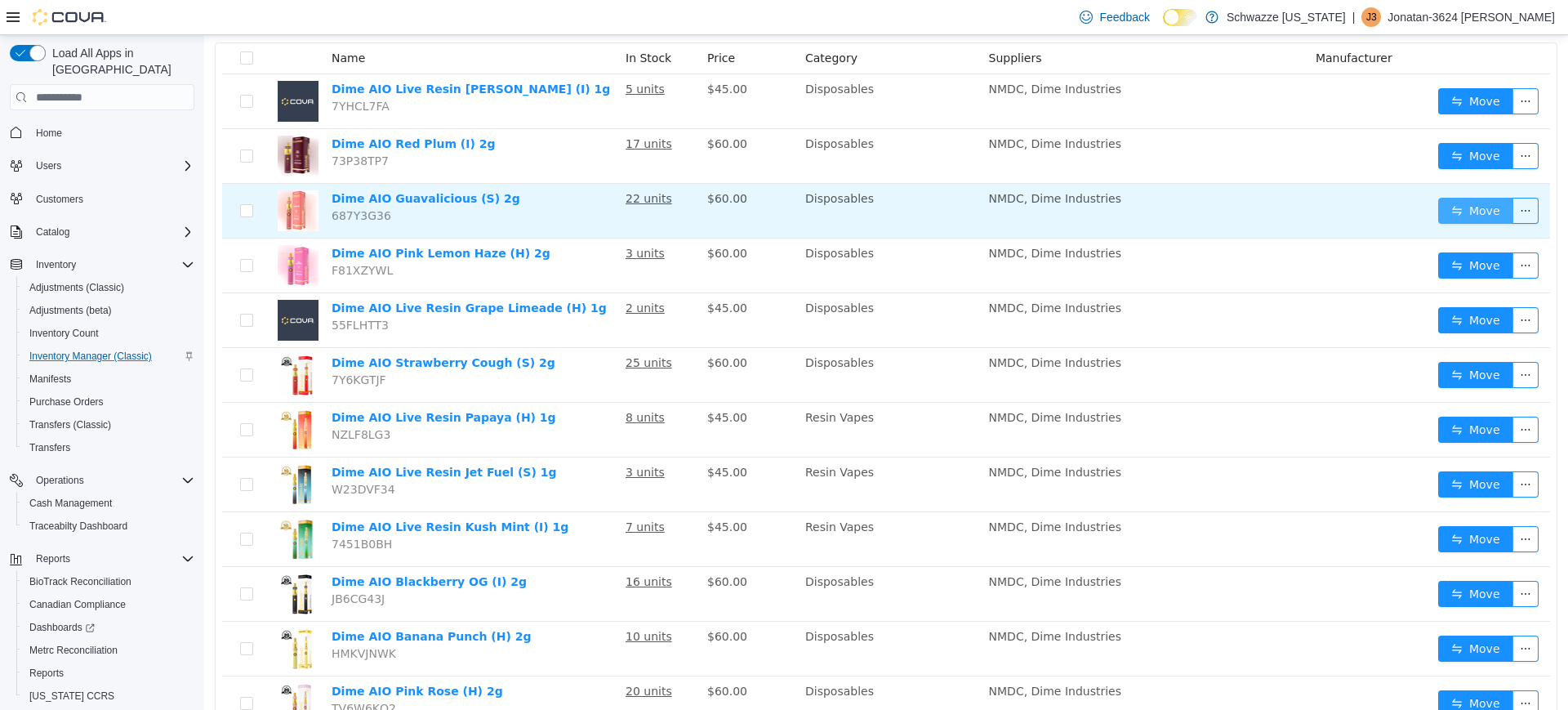
click at [1441, 210] on button "Move" at bounding box center [1475, 211] width 75 height 26
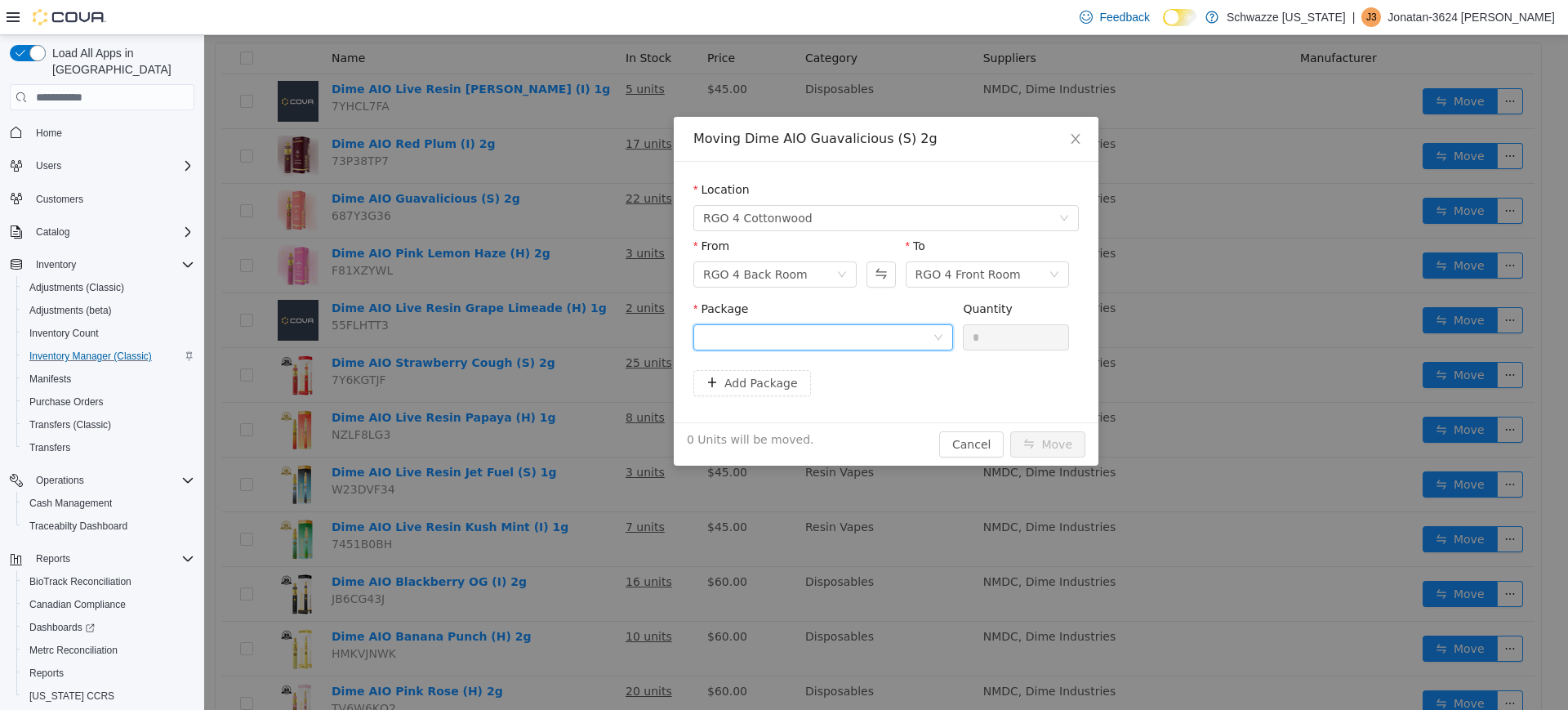
click at [912, 336] on div at bounding box center [817, 337] width 230 height 25
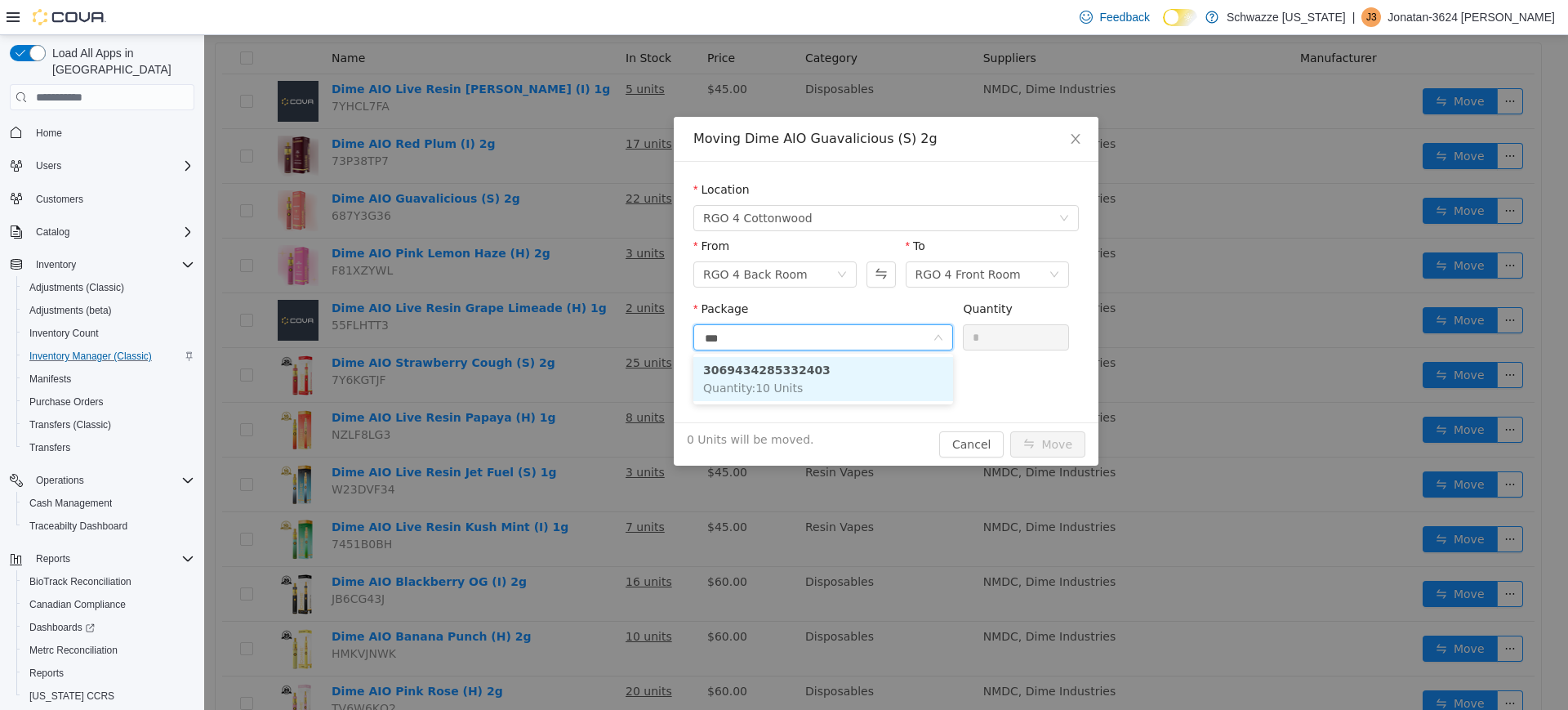
type input "****"
click at [809, 390] on li "3069434285332403 Quantity : 10 Units" at bounding box center [823, 379] width 259 height 44
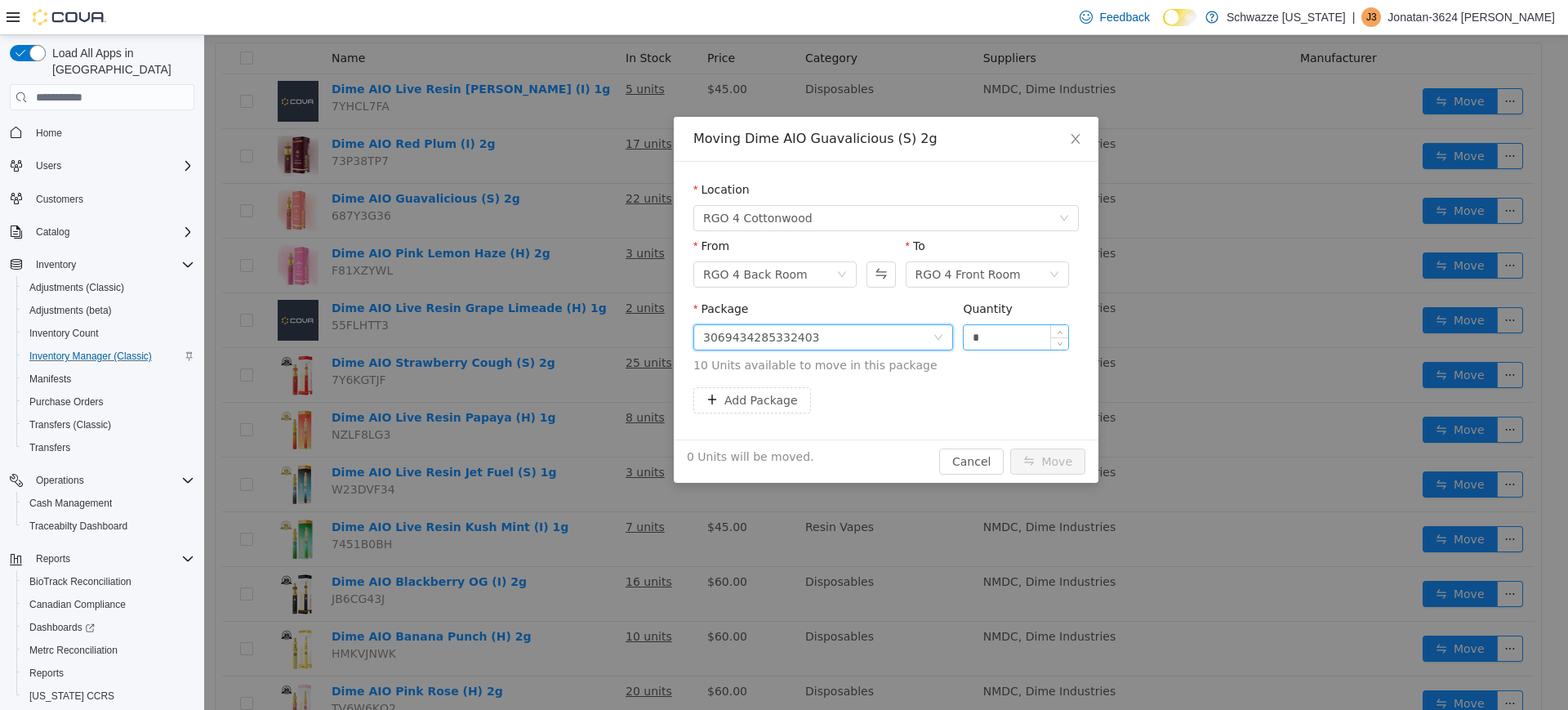
click at [993, 335] on input "*" at bounding box center [1016, 337] width 104 height 25
type input "***"
click at [1010, 449] on button "Move" at bounding box center [1047, 462] width 75 height 26
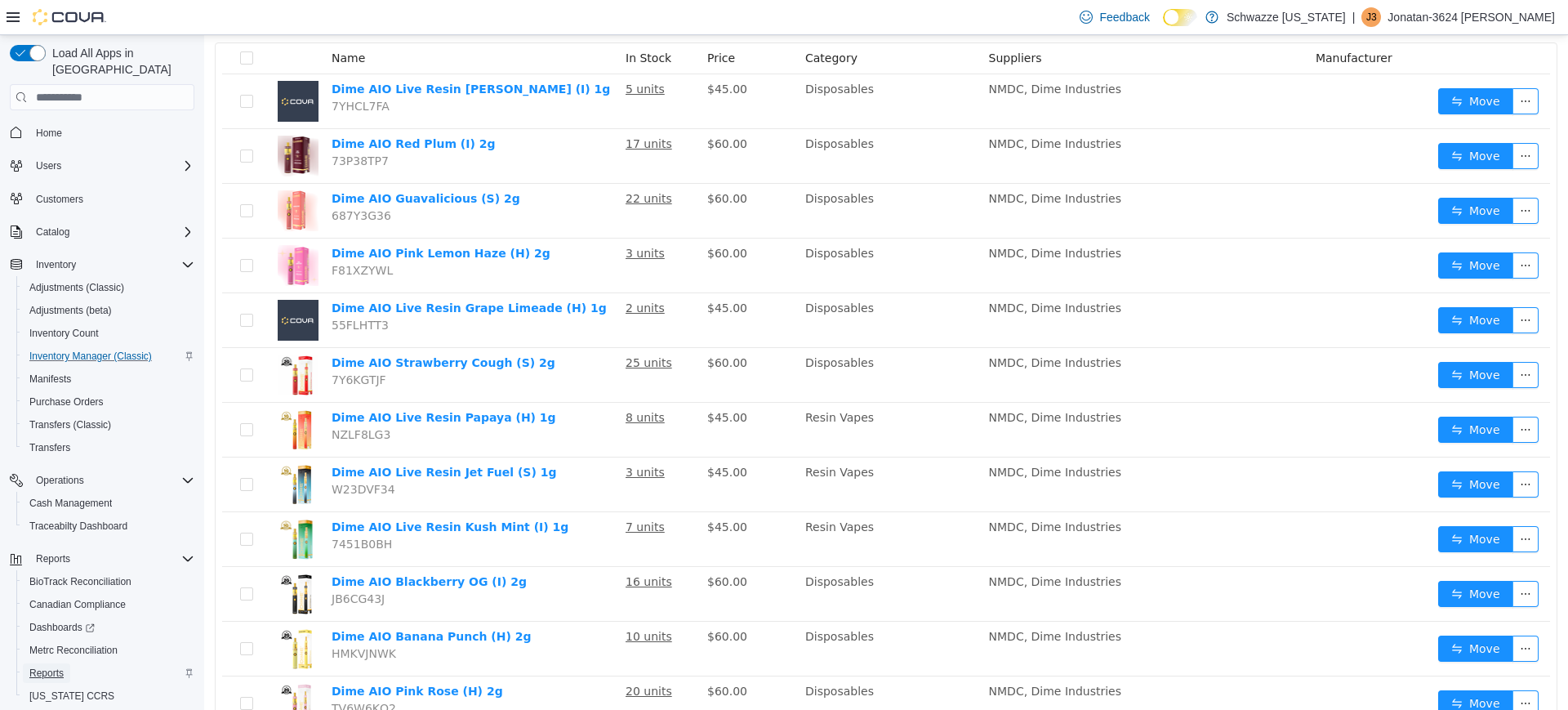
click at [60, 667] on span "Reports" at bounding box center [46, 673] width 34 height 13
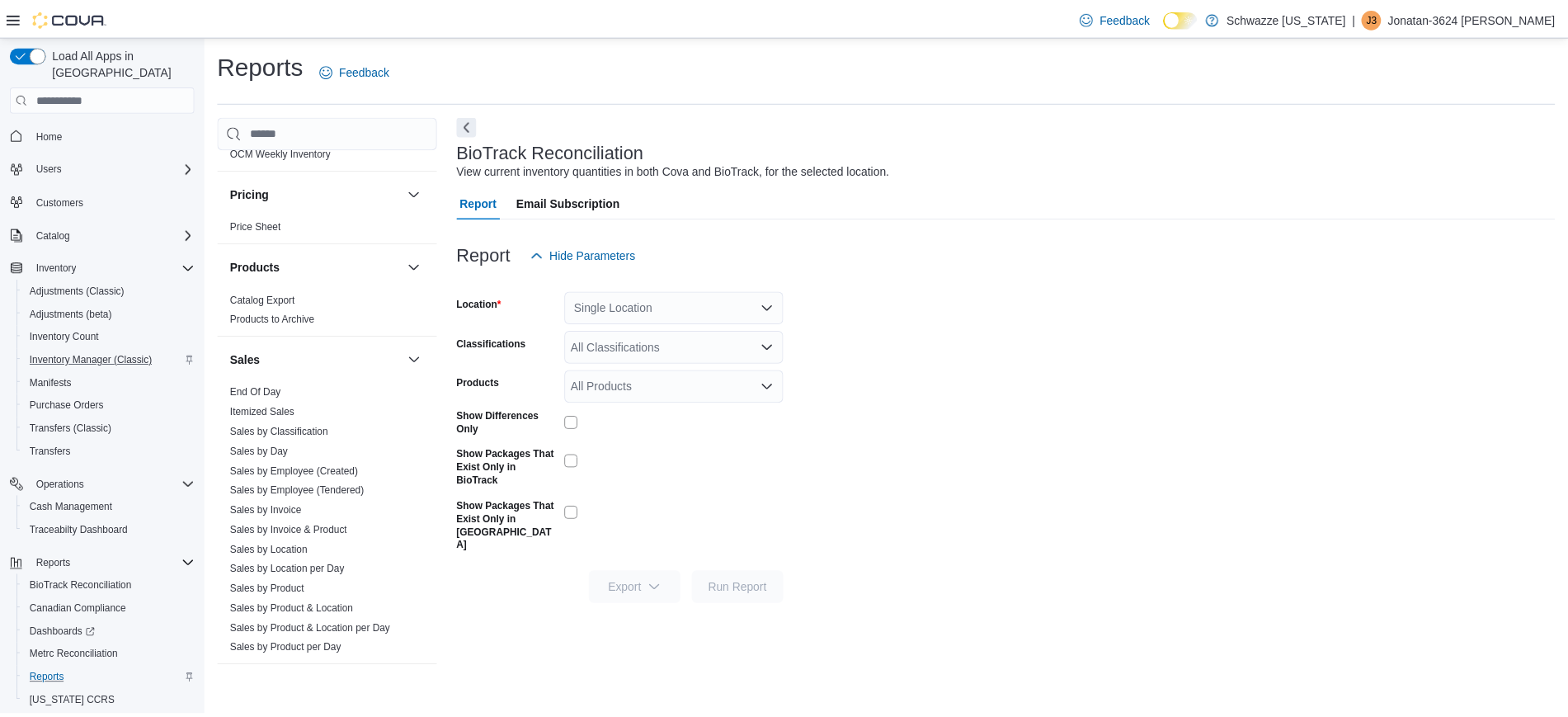
scroll to position [1036, 0]
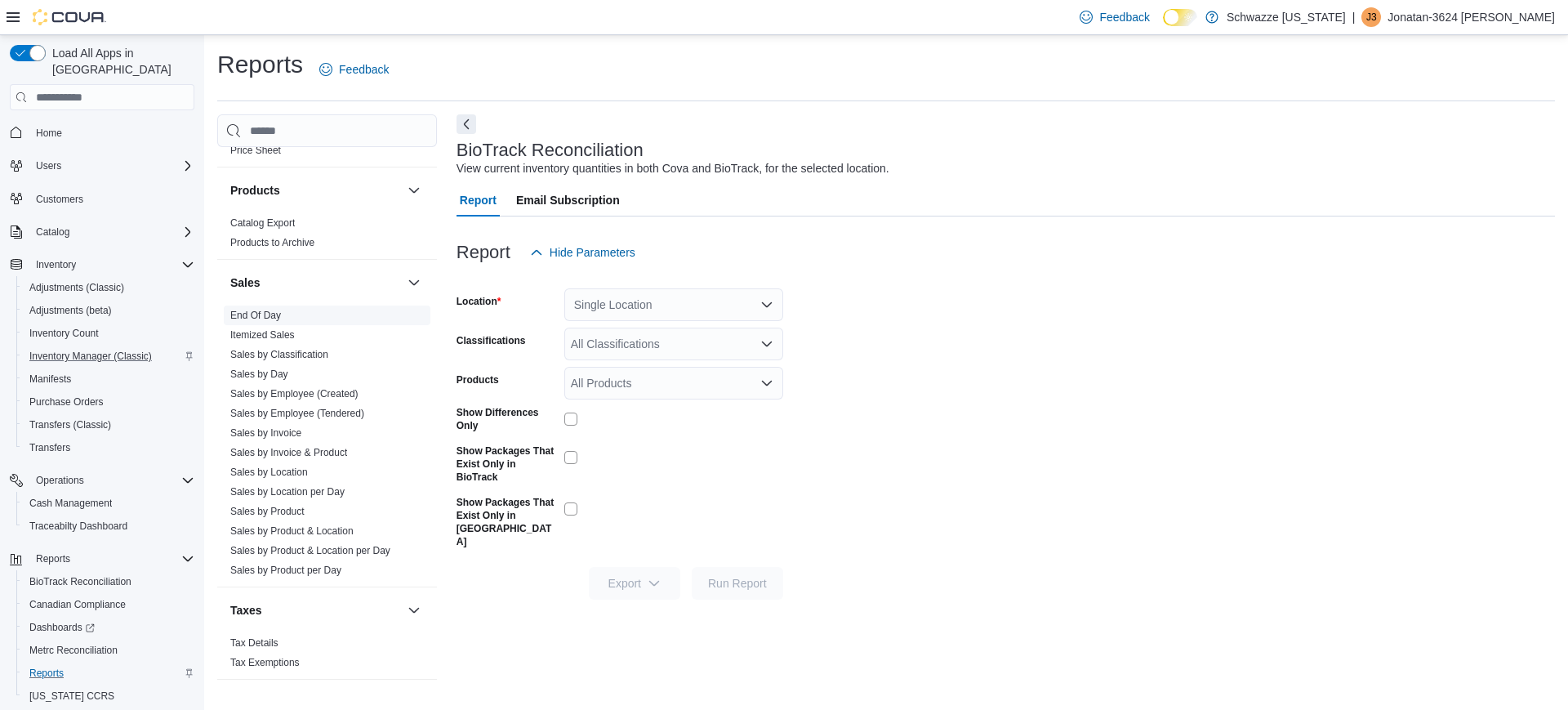
click at [279, 308] on span "End Of Day" at bounding box center [255, 315] width 51 height 13
click at [265, 311] on link "End Of Day" at bounding box center [255, 315] width 51 height 11
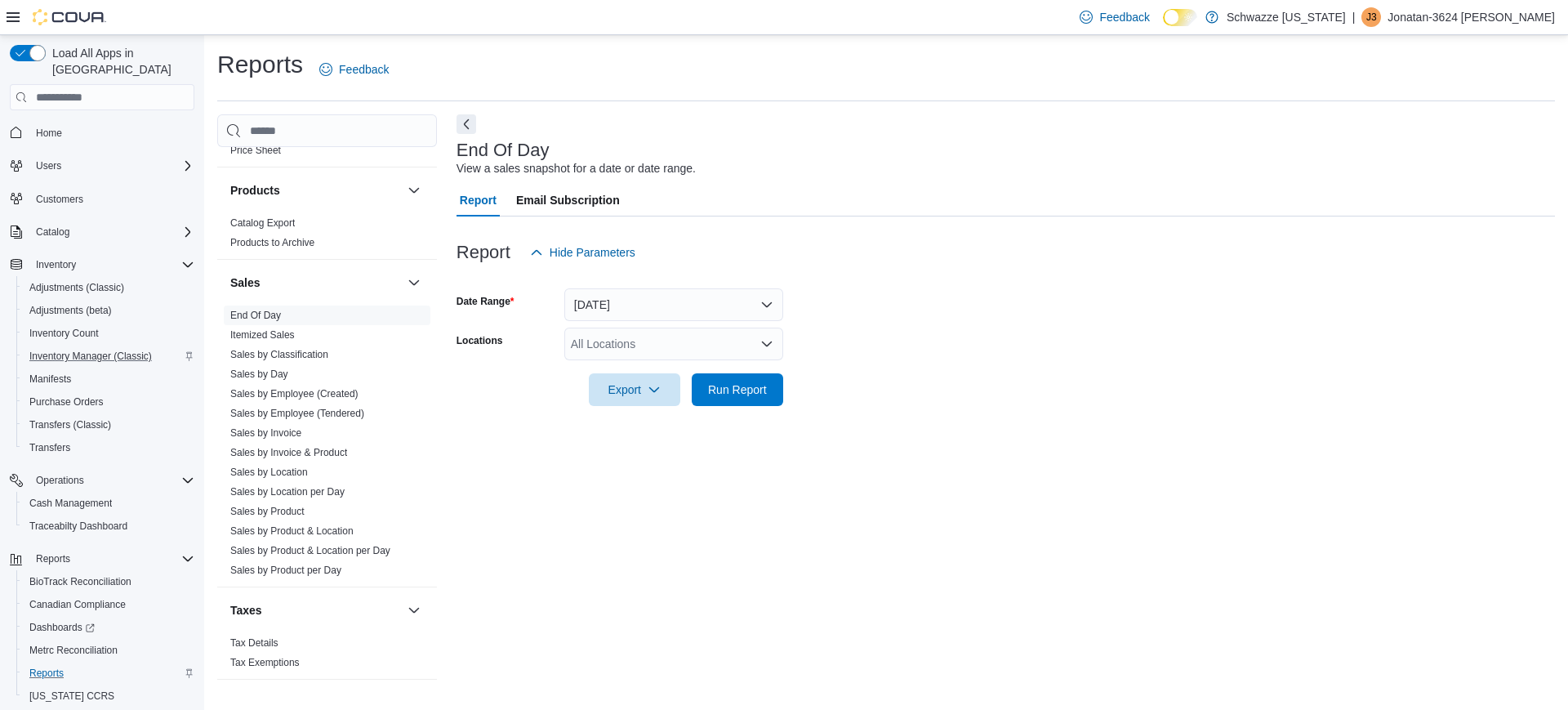
click at [648, 345] on div "All Locations" at bounding box center [673, 343] width 219 height 32
type input "***"
click at [648, 368] on span "RGO 4 Cottonwood" at bounding box center [657, 372] width 100 height 17
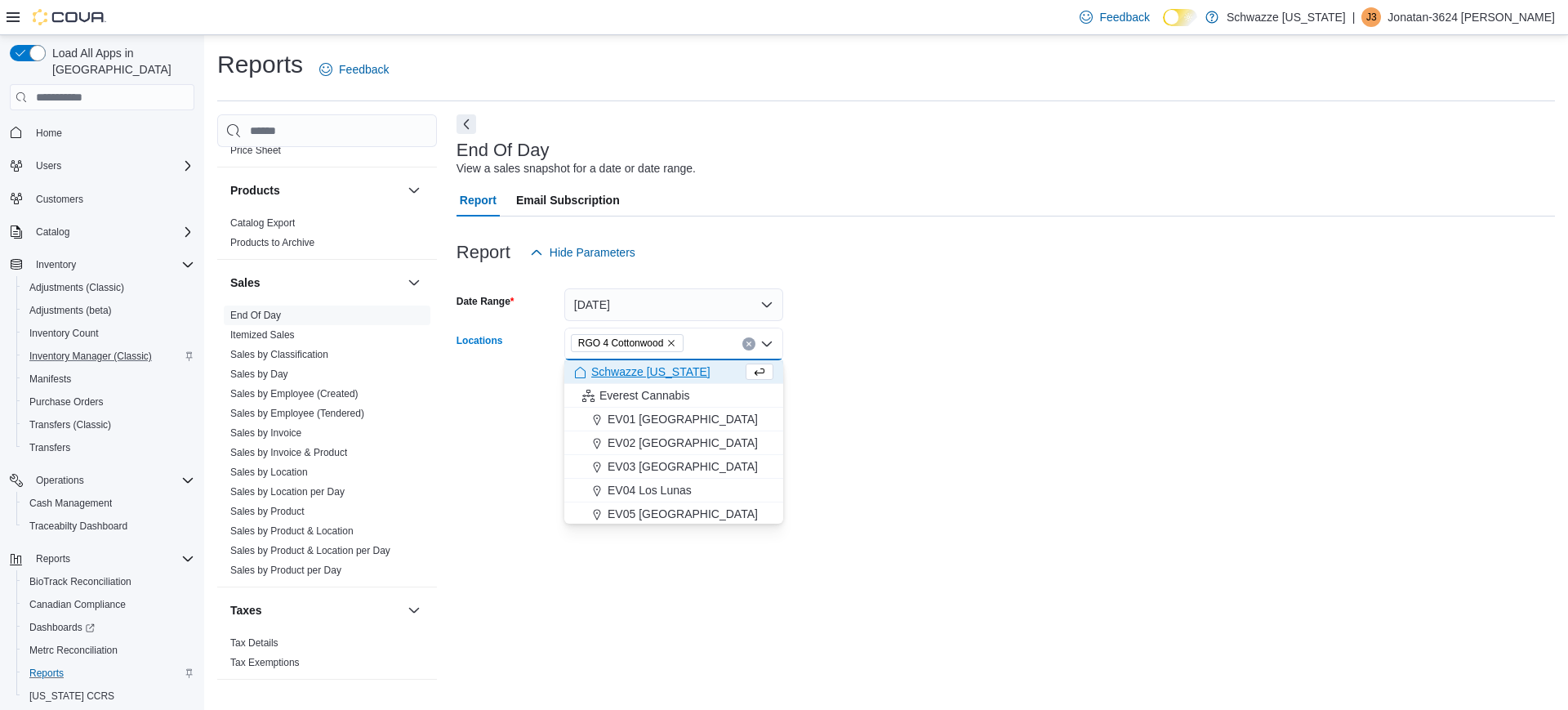
click at [958, 383] on form "Date Range [DATE] Locations RGO 4 Cottonwood Combo box. Selected. RGO 4 Cottonw…" at bounding box center [1006, 337] width 1099 height 138
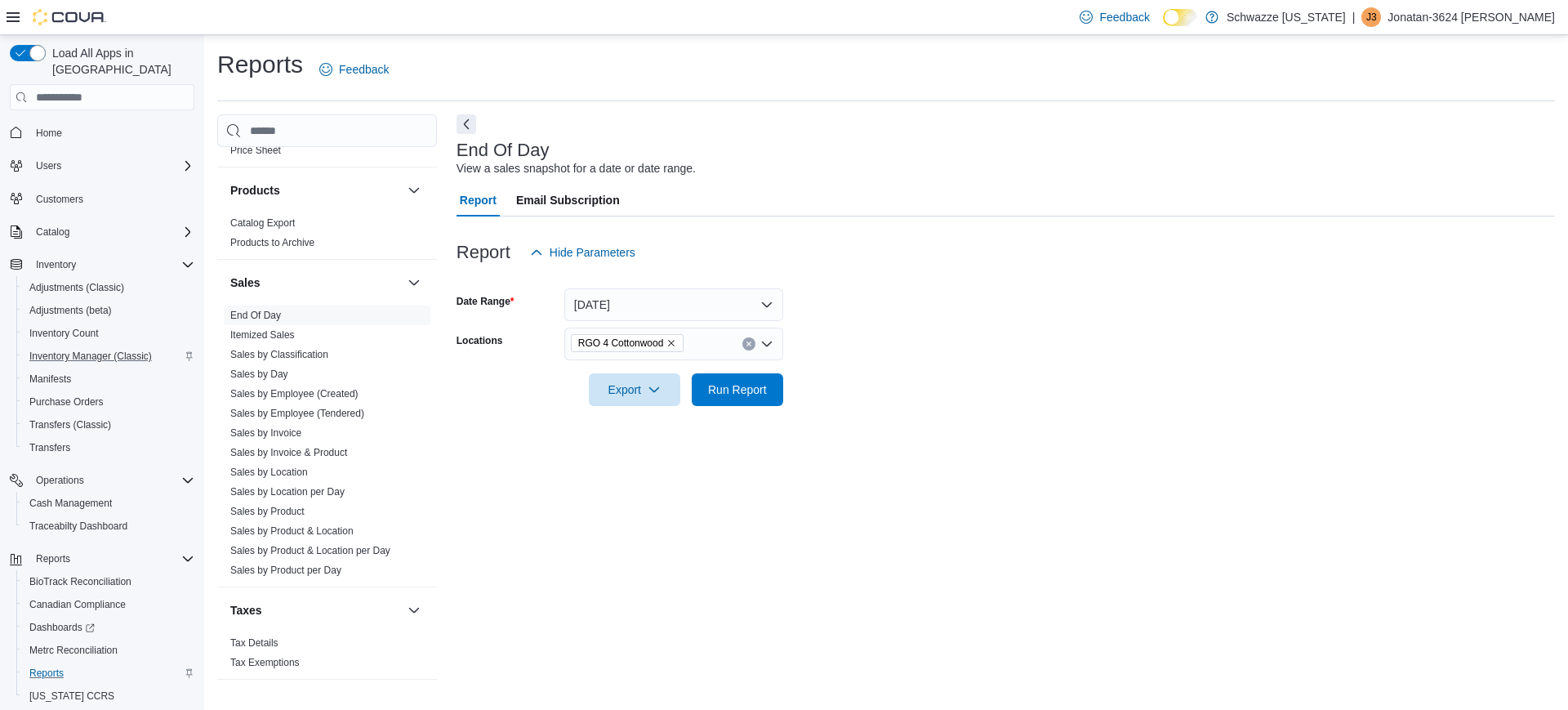
click at [744, 370] on div at bounding box center [1006, 367] width 1099 height 13
click at [738, 390] on span "Run Report" at bounding box center [738, 389] width 59 height 17
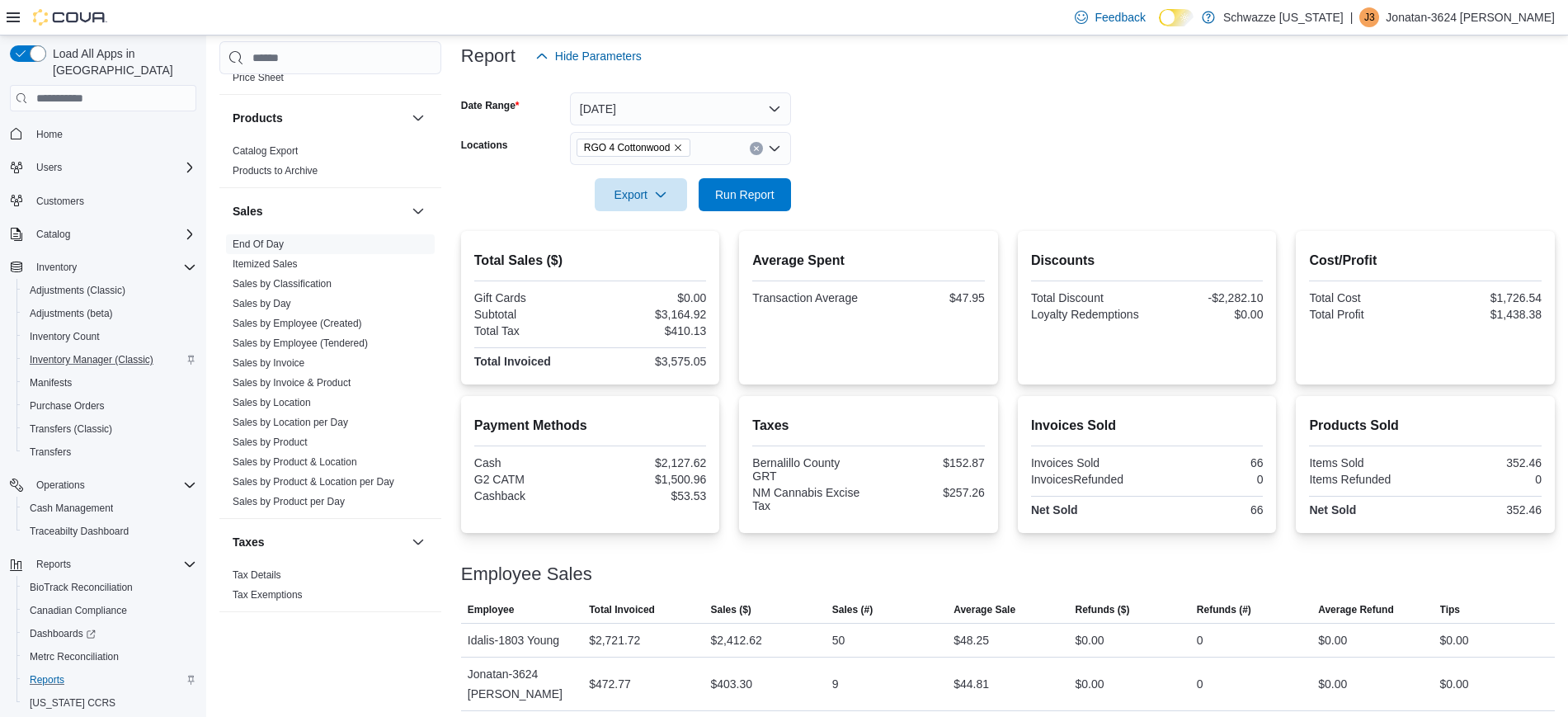
scroll to position [220, 0]
